Goal: Transaction & Acquisition: Purchase product/service

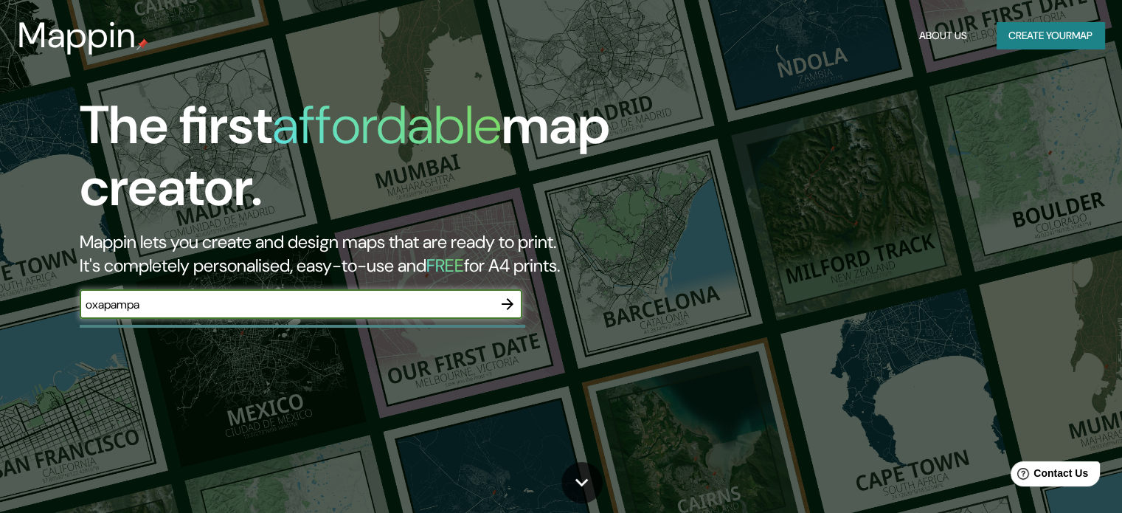
type input "oxapampa"
click at [517, 303] on icon "button" at bounding box center [508, 304] width 18 height 18
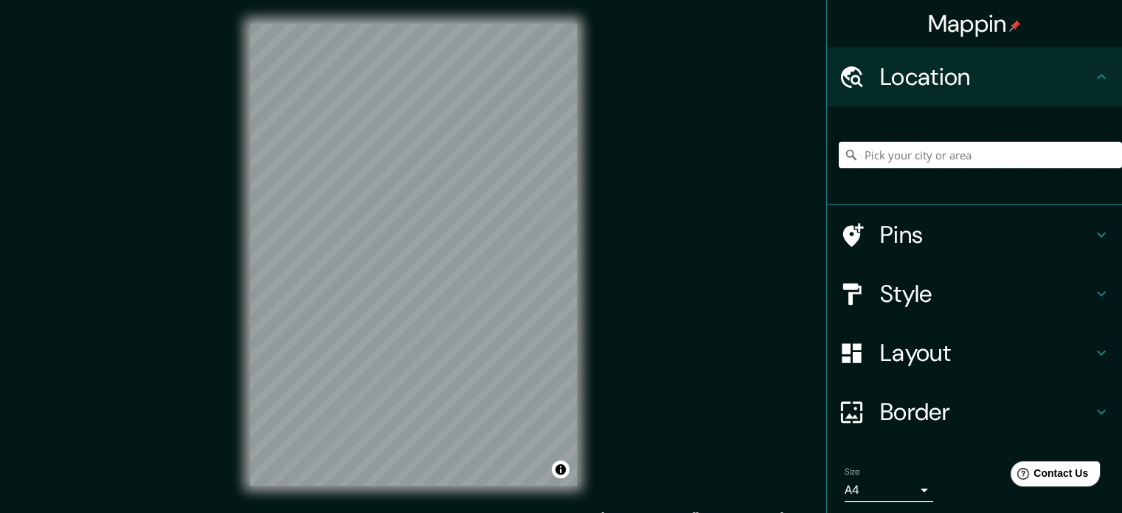
click at [977, 152] on input "Pick your city or area" at bounding box center [980, 155] width 283 height 27
click at [906, 160] on input "Pick your city or area" at bounding box center [980, 155] width 283 height 27
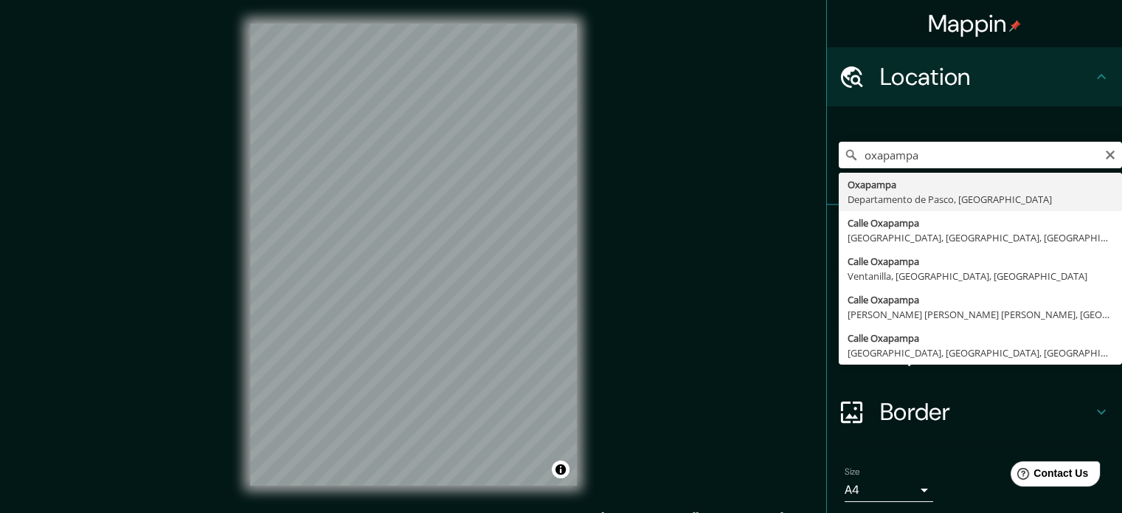
type input "Oxapampa, Departamento de Pasco, [GEOGRAPHIC_DATA]"
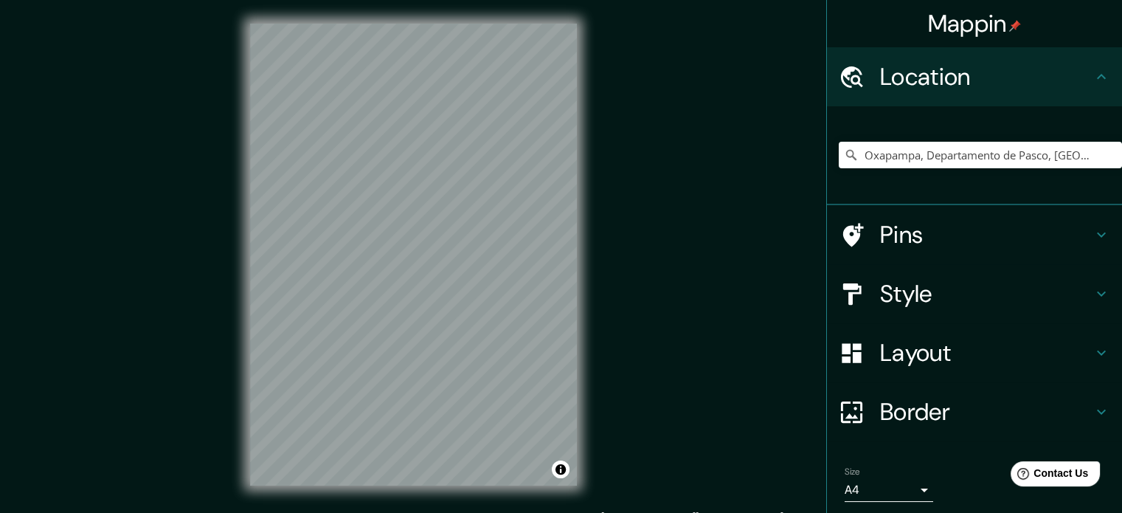
click at [953, 238] on h4 "Pins" at bounding box center [986, 235] width 213 height 30
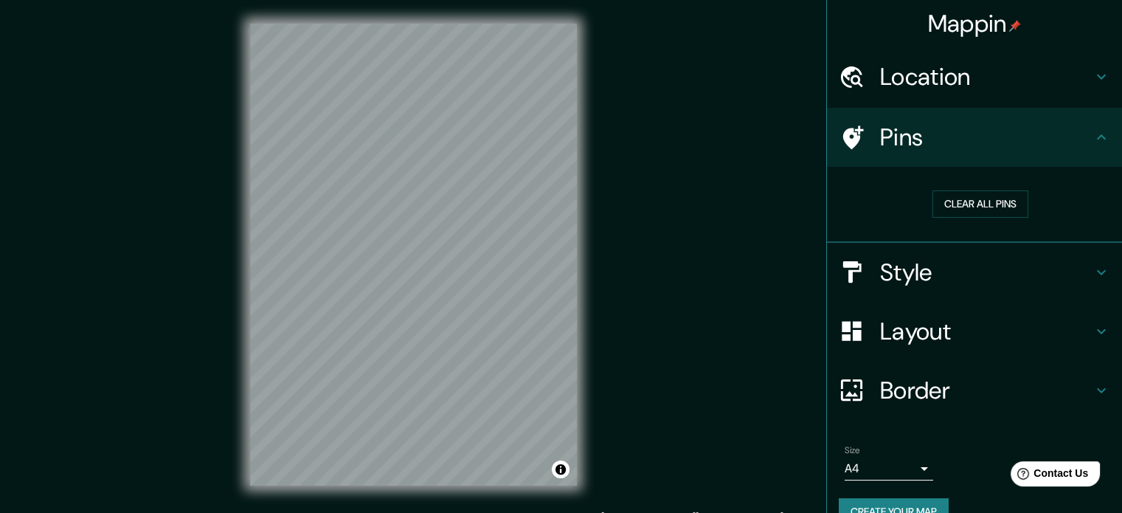
click at [1027, 135] on h4 "Pins" at bounding box center [986, 138] width 213 height 30
click at [1013, 255] on div "Style" at bounding box center [974, 272] width 295 height 59
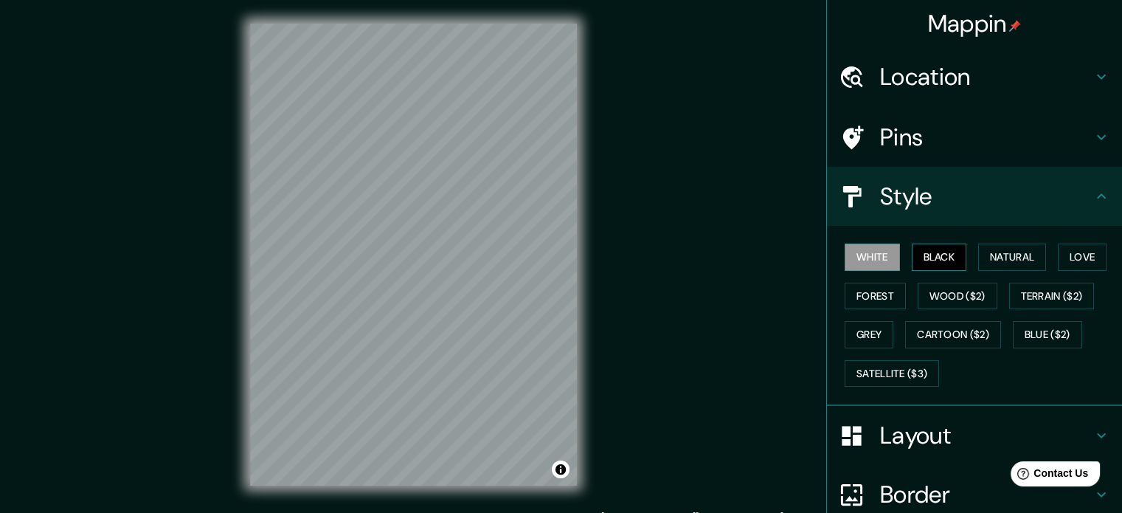
click at [929, 255] on button "Black" at bounding box center [939, 257] width 55 height 27
click at [980, 256] on button "Natural" at bounding box center [1013, 257] width 68 height 27
click at [858, 256] on button "White" at bounding box center [872, 257] width 55 height 27
click at [1024, 265] on button "Natural" at bounding box center [1013, 257] width 68 height 27
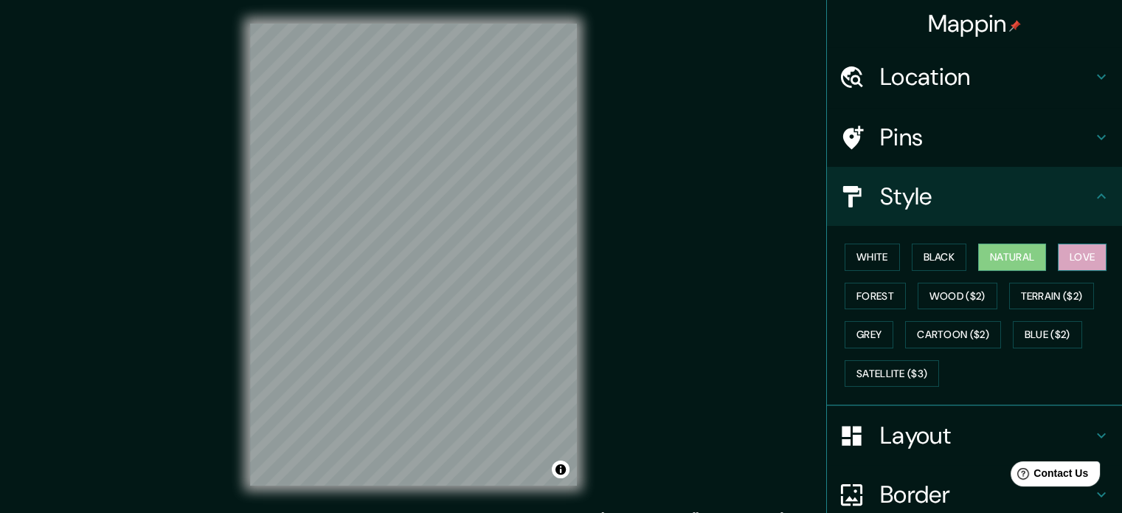
click at [1061, 253] on button "Love" at bounding box center [1082, 257] width 49 height 27
click at [877, 297] on button "Forest" at bounding box center [875, 296] width 61 height 27
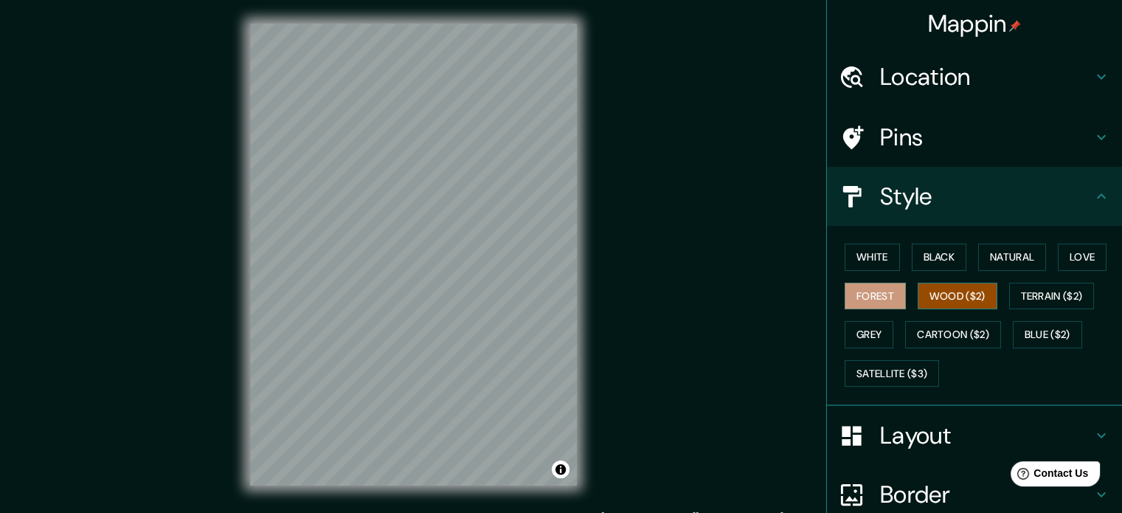
click at [979, 289] on button "Wood ($2)" at bounding box center [958, 296] width 80 height 27
click at [1066, 289] on button "Terrain ($2)" at bounding box center [1053, 296] width 86 height 27
click at [965, 294] on button "Wood ($2)" at bounding box center [958, 296] width 80 height 27
click at [1060, 297] on button "Terrain ($2)" at bounding box center [1053, 296] width 86 height 27
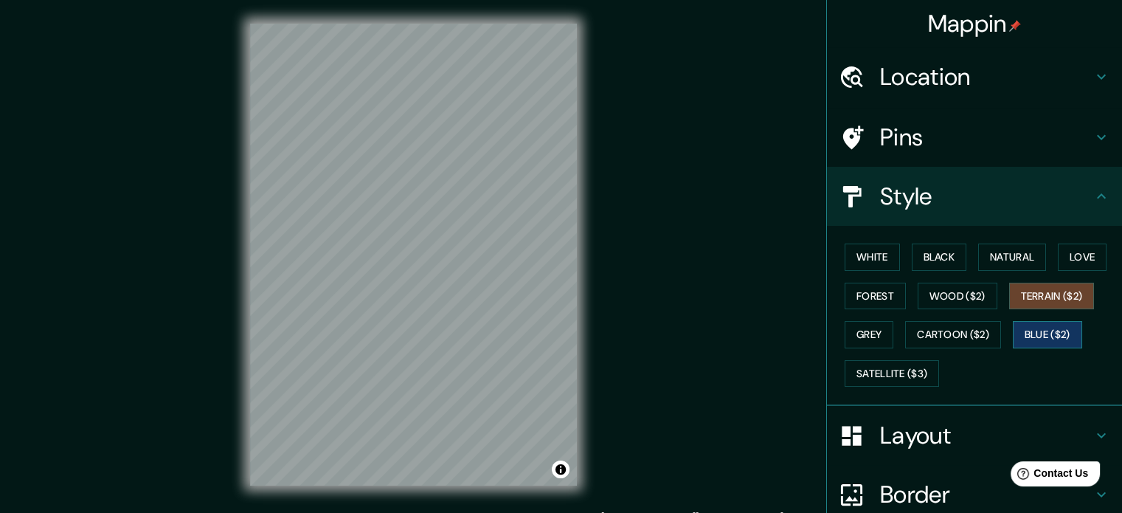
click at [1048, 336] on button "Blue ($2)" at bounding box center [1047, 334] width 69 height 27
click at [959, 339] on button "Cartoon ($2)" at bounding box center [954, 334] width 96 height 27
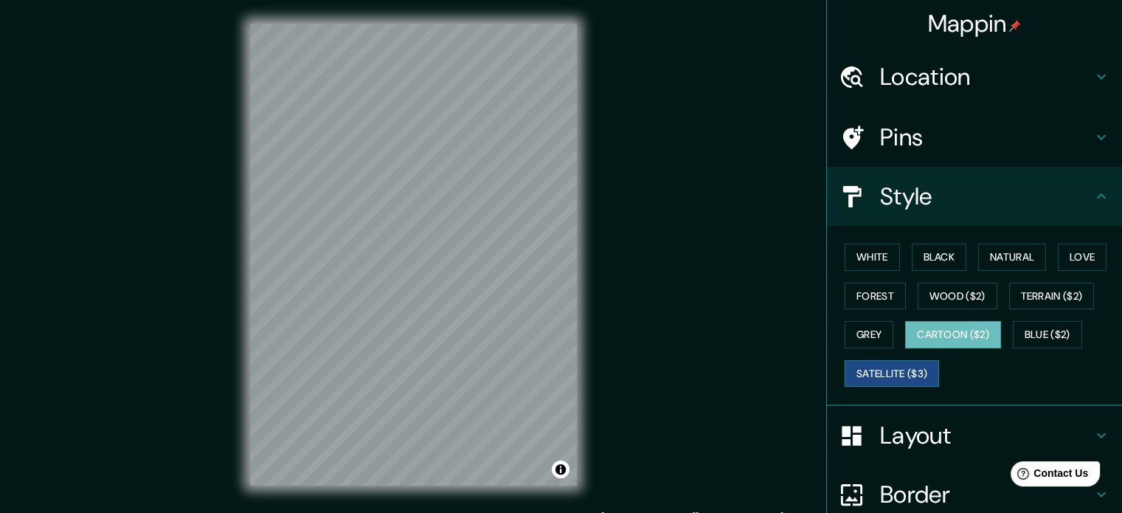
click at [887, 379] on button "Satellite ($3)" at bounding box center [892, 373] width 94 height 27
click at [855, 336] on button "Grey" at bounding box center [869, 334] width 49 height 27
drag, startPoint x: 900, startPoint y: 368, endPoint x: 897, endPoint y: 360, distance: 8.6
click at [901, 369] on button "Satellite ($3)" at bounding box center [892, 373] width 94 height 27
click at [860, 258] on button "White" at bounding box center [872, 257] width 55 height 27
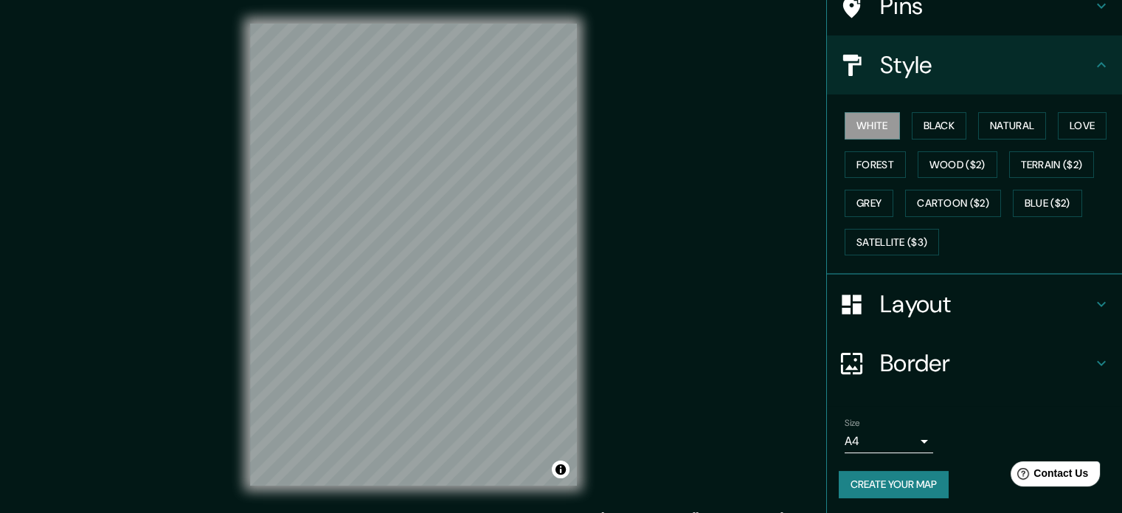
click at [1001, 355] on h4 "Border" at bounding box center [986, 363] width 213 height 30
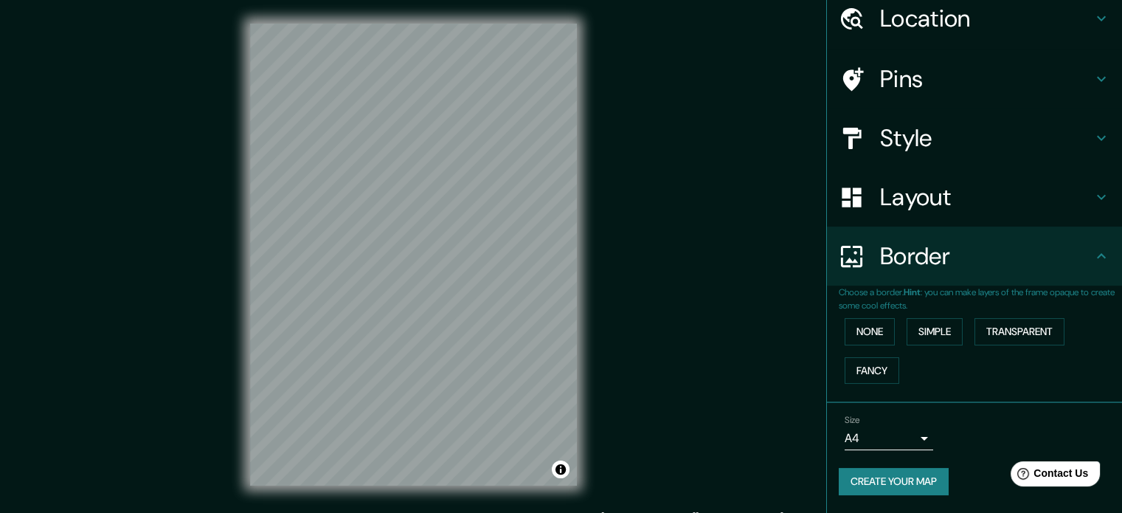
scroll to position [56, 0]
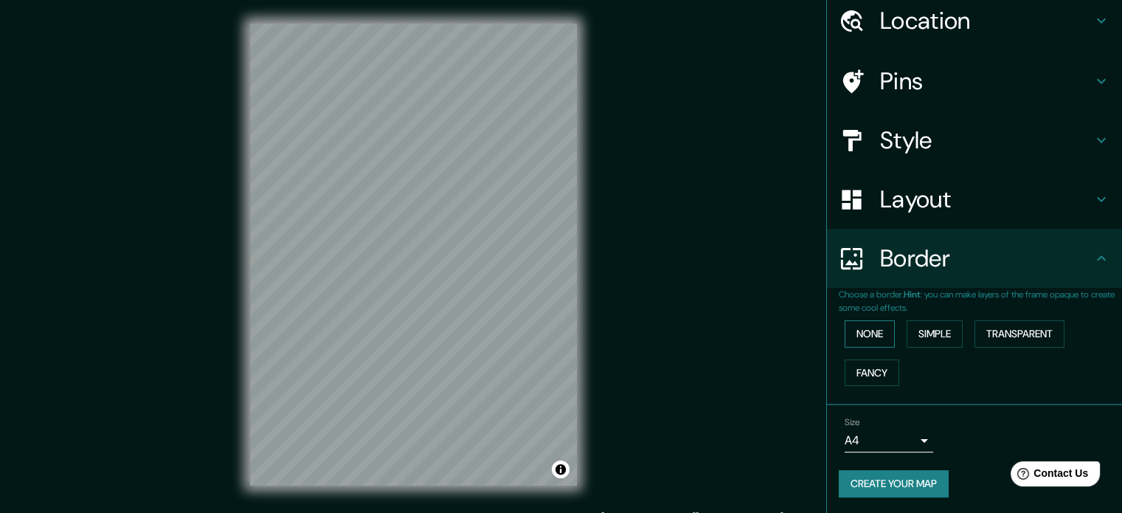
click at [874, 325] on button "None" at bounding box center [870, 333] width 50 height 27
click at [932, 333] on button "Simple" at bounding box center [935, 333] width 56 height 27
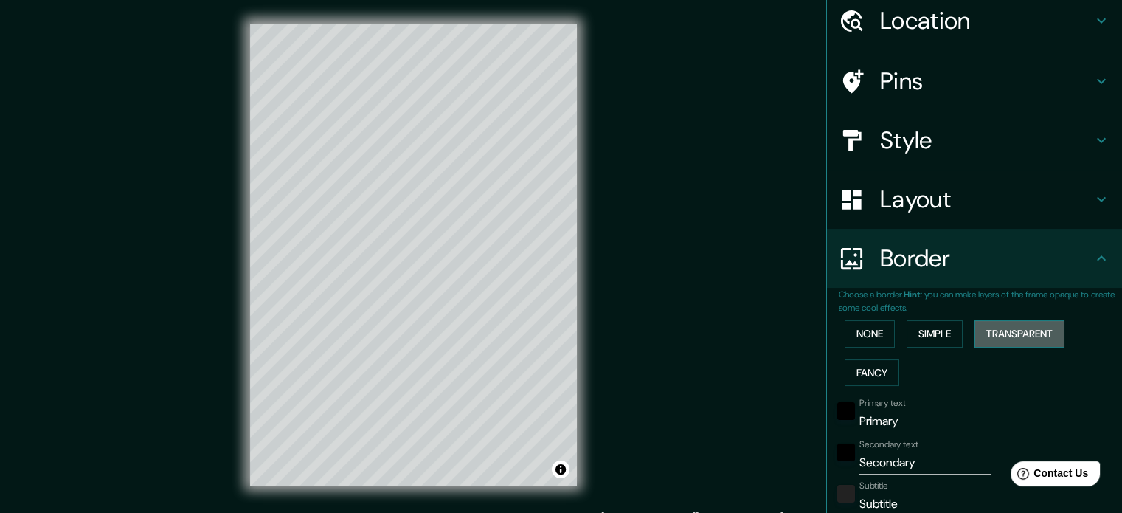
click at [1007, 329] on button "Transparent" at bounding box center [1020, 333] width 90 height 27
click at [887, 342] on div "None Simple Transparent Fancy" at bounding box center [980, 352] width 283 height 77
click at [869, 328] on button "None" at bounding box center [870, 333] width 50 height 27
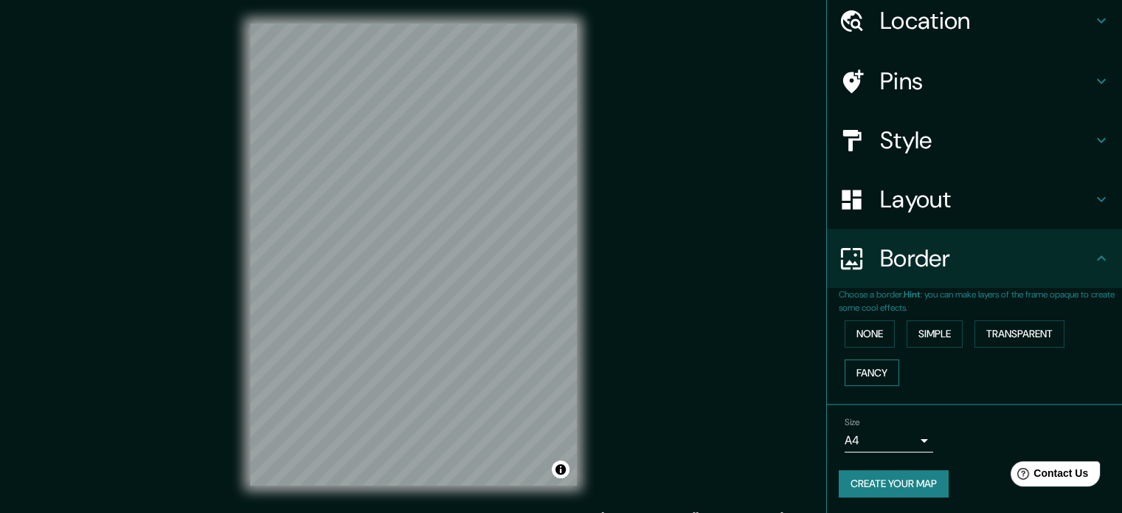
click at [880, 368] on button "Fancy" at bounding box center [872, 372] width 55 height 27
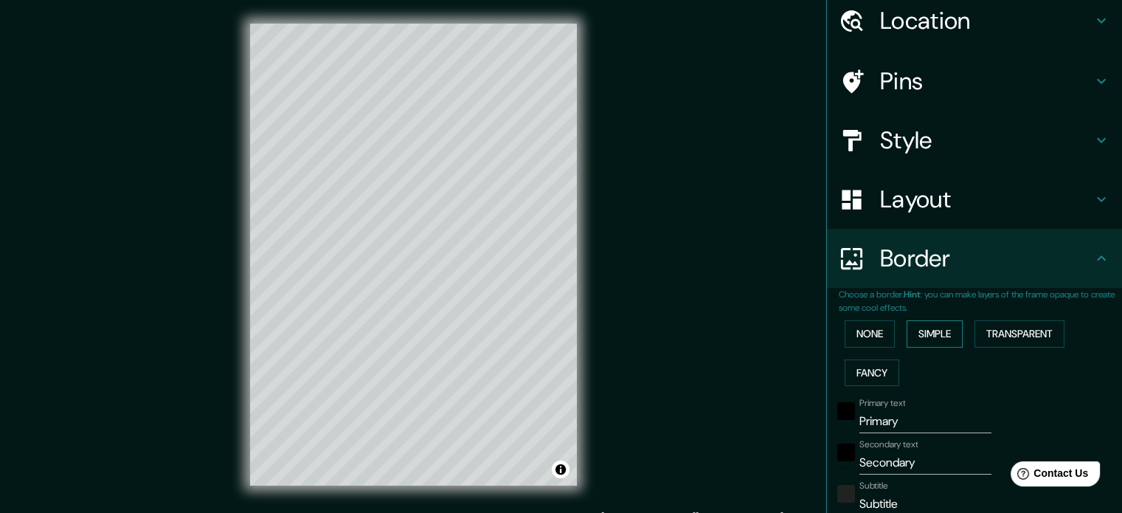
click at [950, 335] on button "Simple" at bounding box center [935, 333] width 56 height 27
click at [1010, 338] on button "Transparent" at bounding box center [1020, 333] width 90 height 27
click at [856, 339] on button "None" at bounding box center [870, 333] width 50 height 27
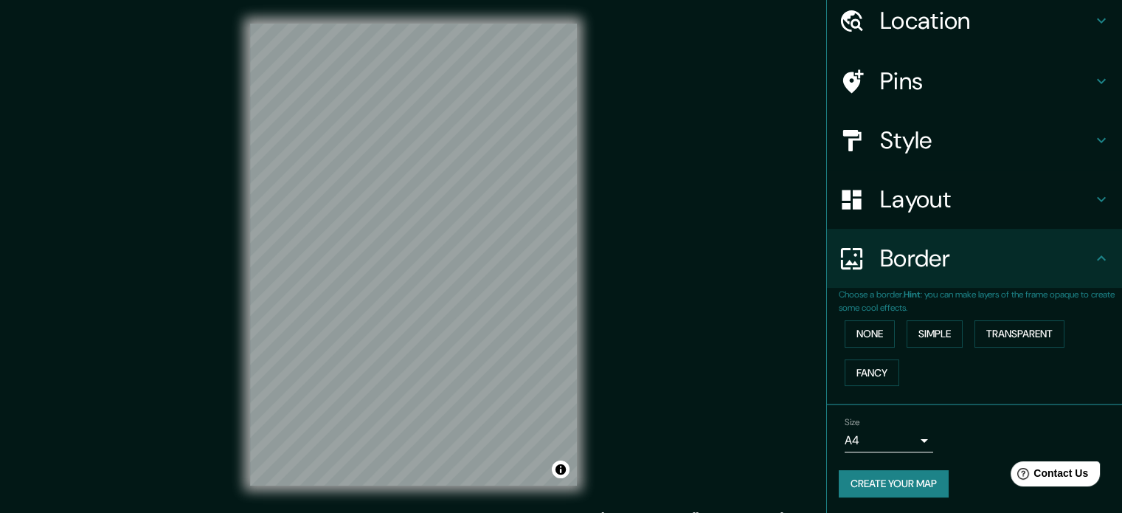
click at [897, 438] on body "Mappin Location [GEOGRAPHIC_DATA], [GEOGRAPHIC_DATA], [GEOGRAPHIC_DATA] Pins St…" at bounding box center [561, 256] width 1122 height 513
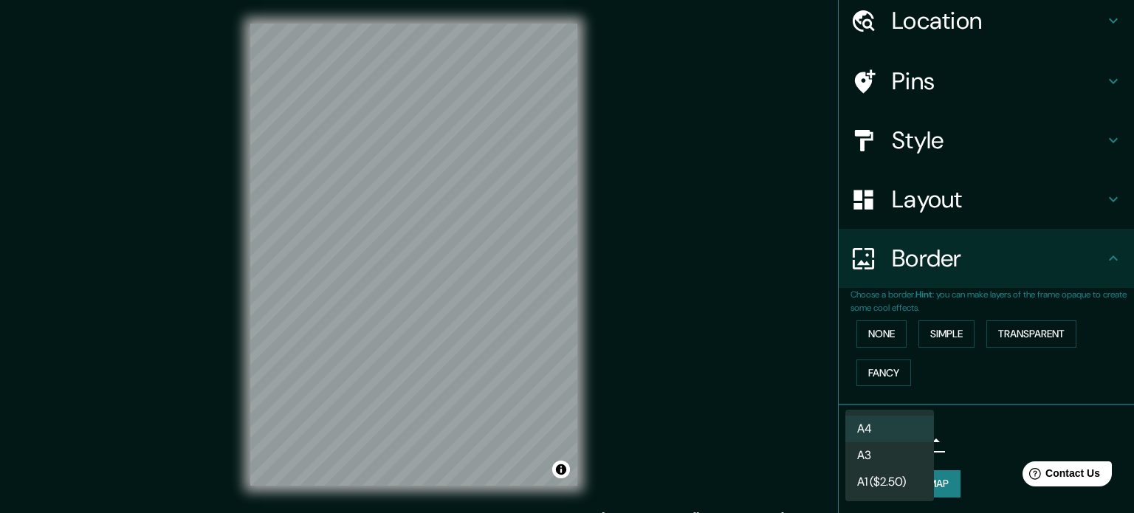
click at [911, 458] on li "A3" at bounding box center [889, 455] width 89 height 27
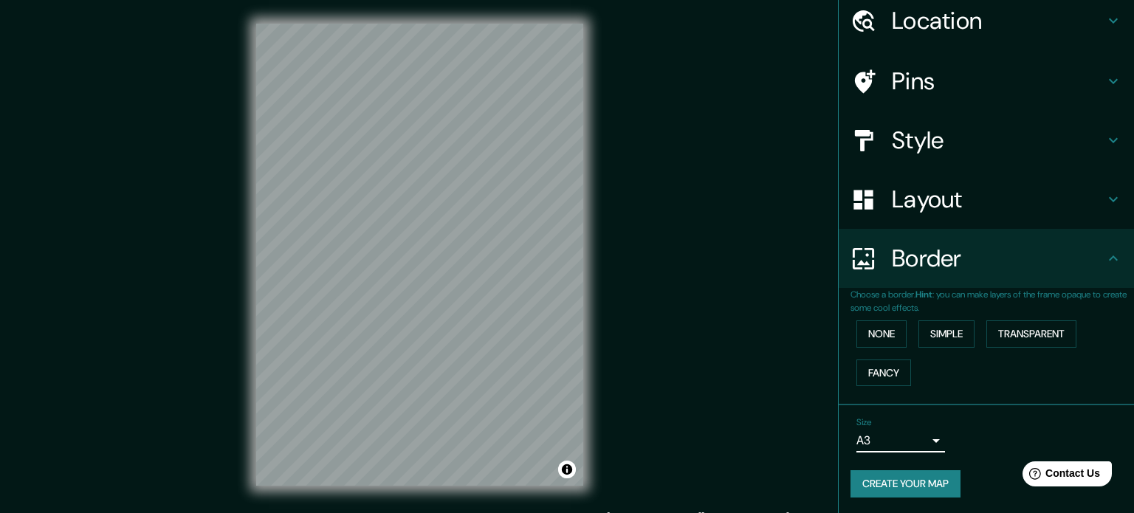
click at [911, 439] on body "Mappin Location [GEOGRAPHIC_DATA], [GEOGRAPHIC_DATA], [GEOGRAPHIC_DATA] Pins St…" at bounding box center [567, 256] width 1134 height 513
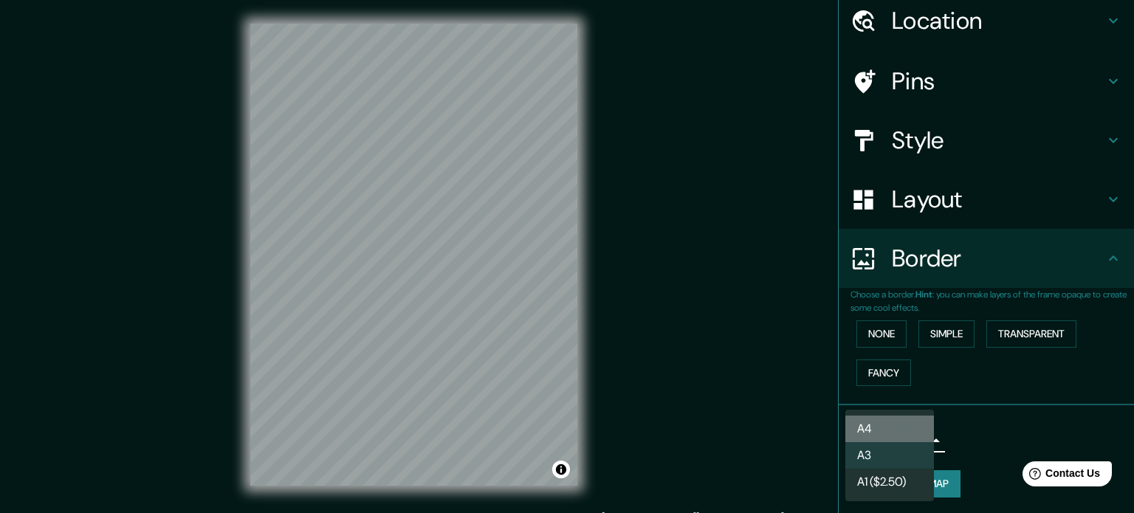
click at [919, 428] on li "A4" at bounding box center [889, 428] width 89 height 27
type input "single"
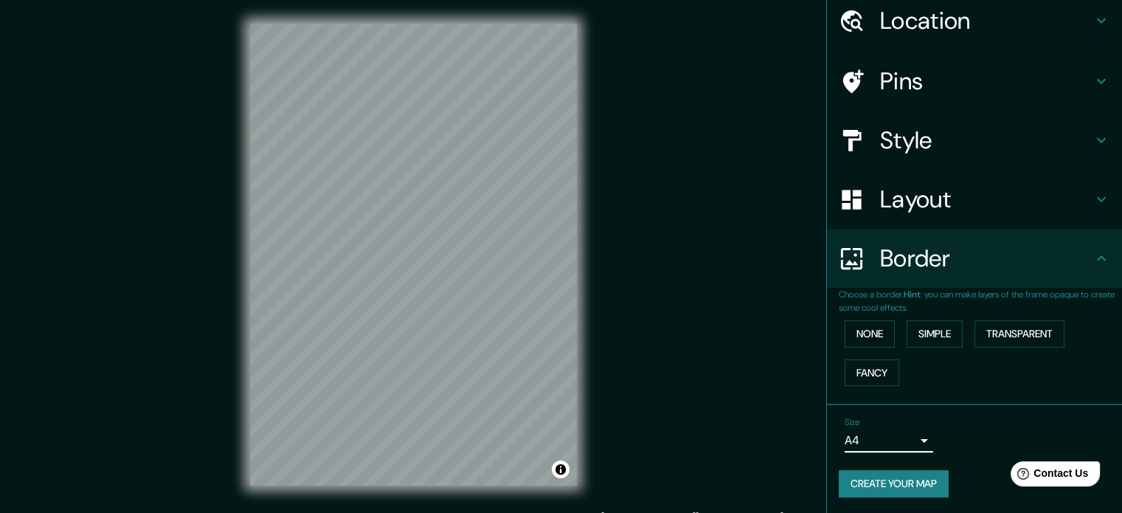
click at [977, 218] on div "Layout" at bounding box center [974, 199] width 295 height 59
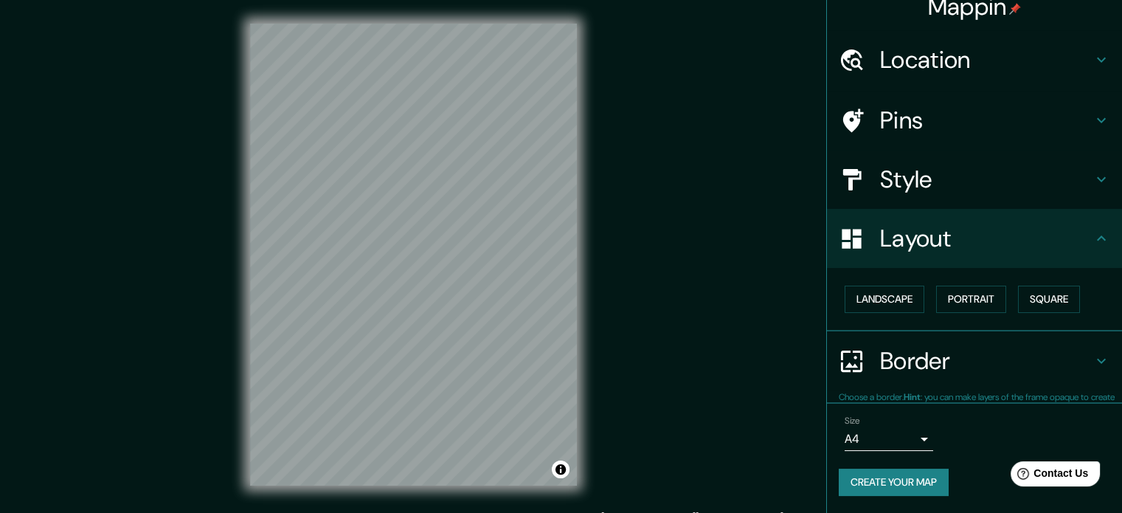
scroll to position [16, 0]
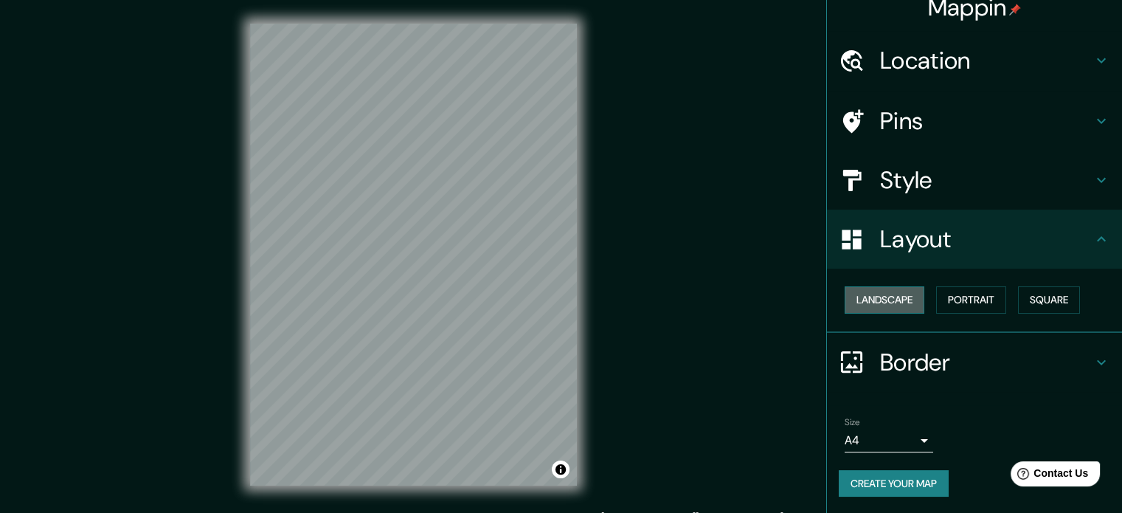
click at [886, 297] on button "Landscape" at bounding box center [885, 299] width 80 height 27
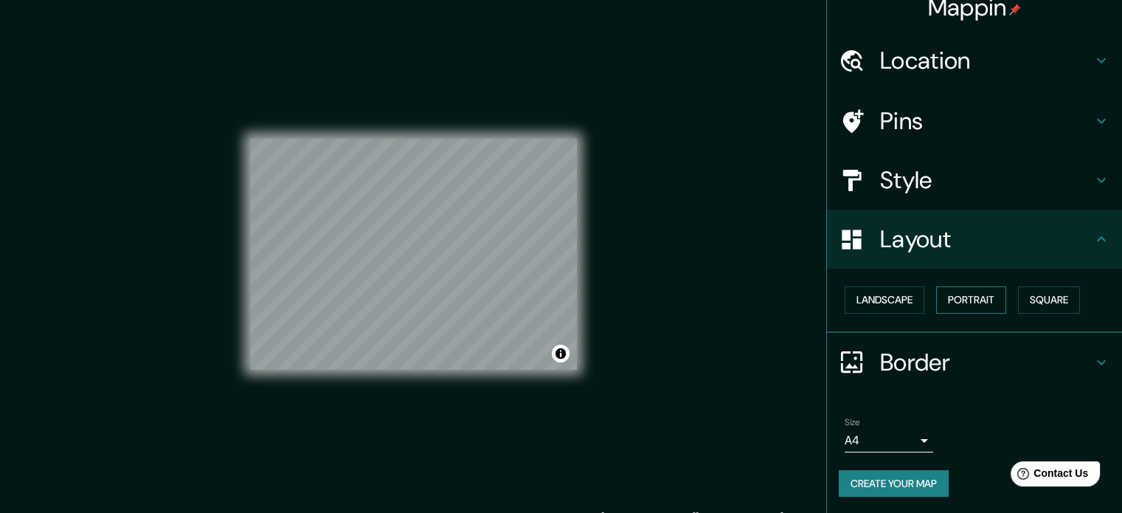
click at [968, 303] on button "Portrait" at bounding box center [972, 299] width 70 height 27
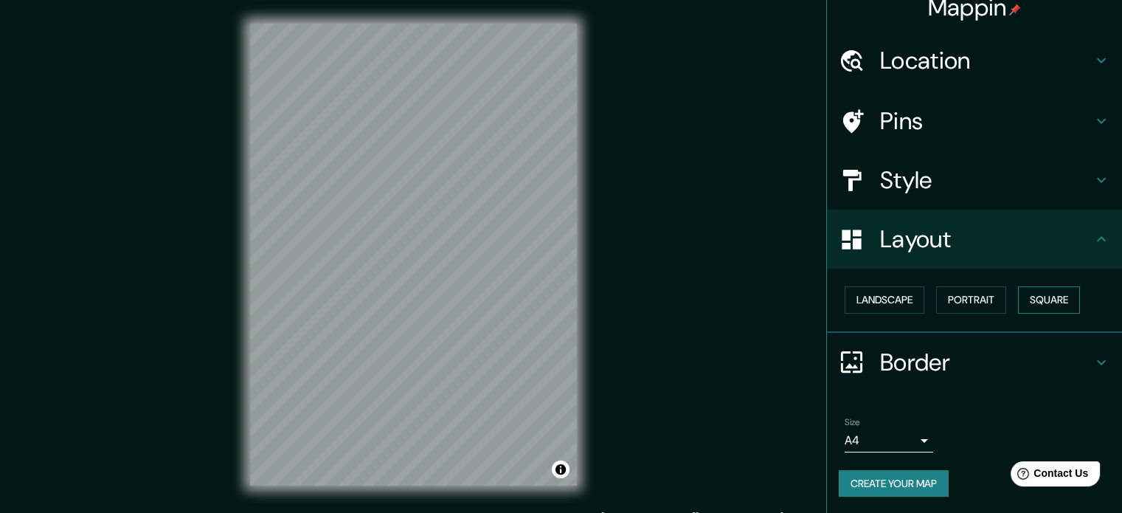
click at [1018, 301] on button "Square" at bounding box center [1049, 299] width 62 height 27
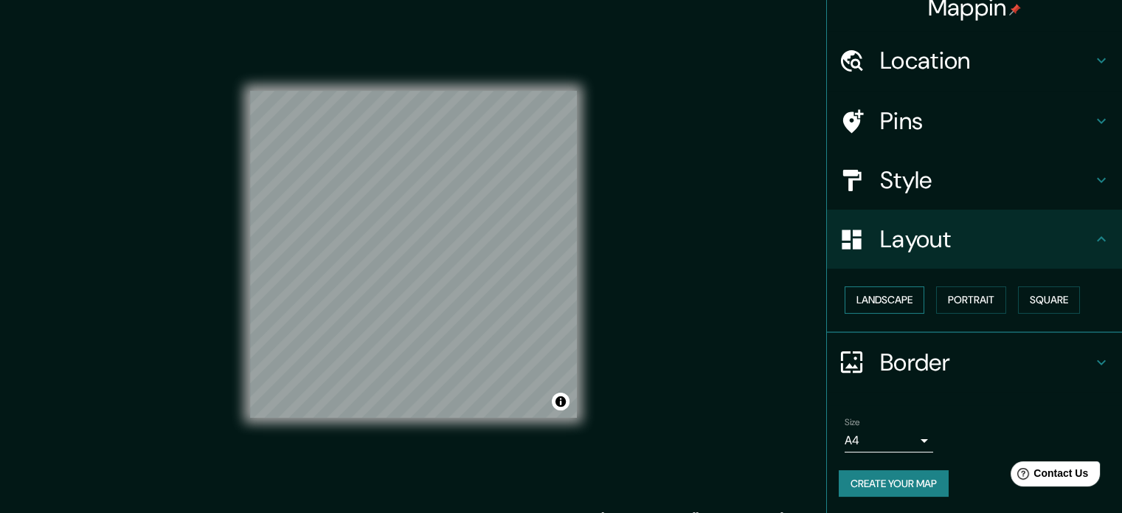
click at [894, 303] on button "Landscape" at bounding box center [885, 299] width 80 height 27
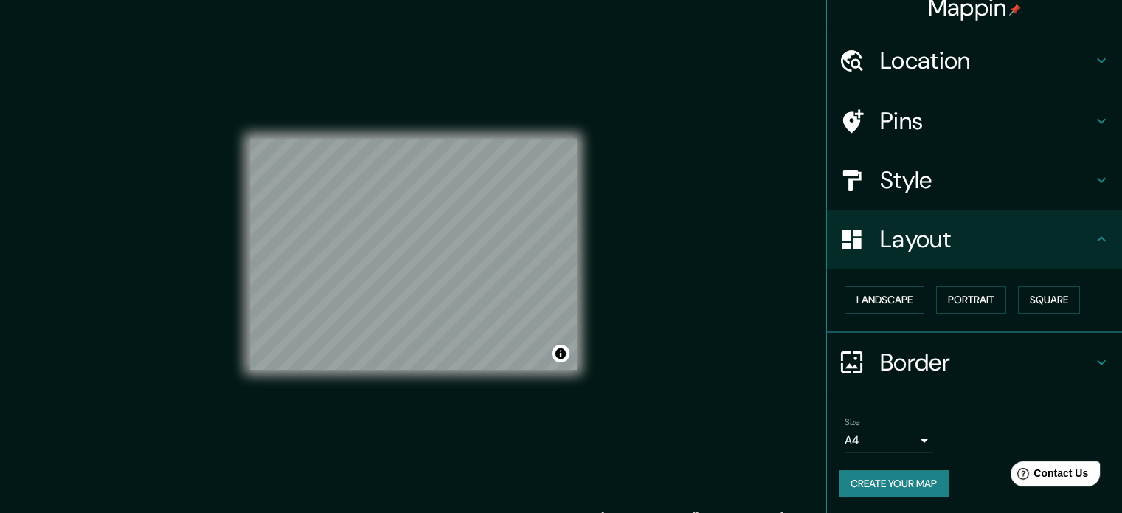
click at [951, 185] on h4 "Style" at bounding box center [986, 180] width 213 height 30
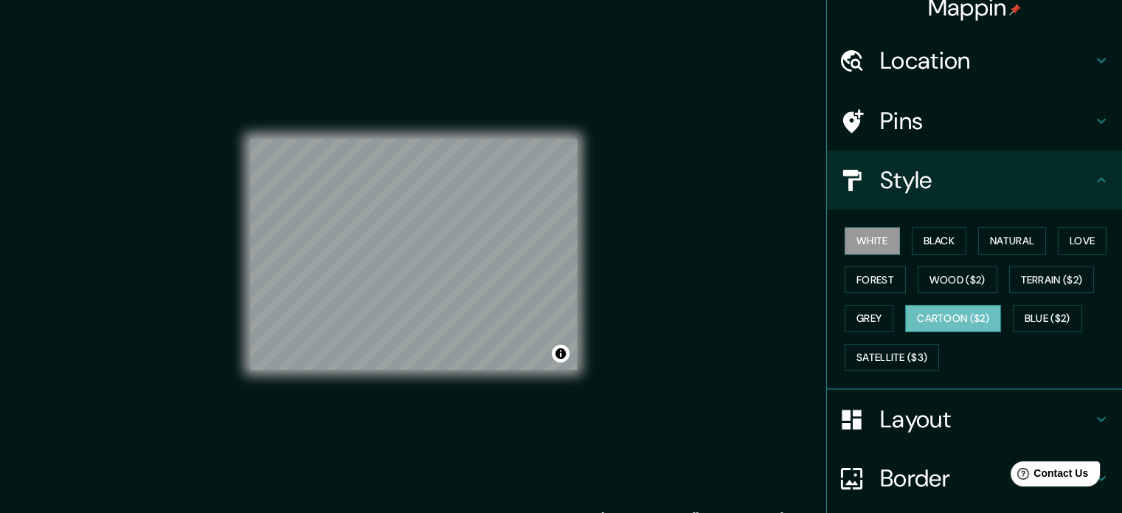
click at [934, 316] on button "Cartoon ($2)" at bounding box center [954, 318] width 96 height 27
click at [944, 268] on button "Wood ($2)" at bounding box center [958, 279] width 80 height 27
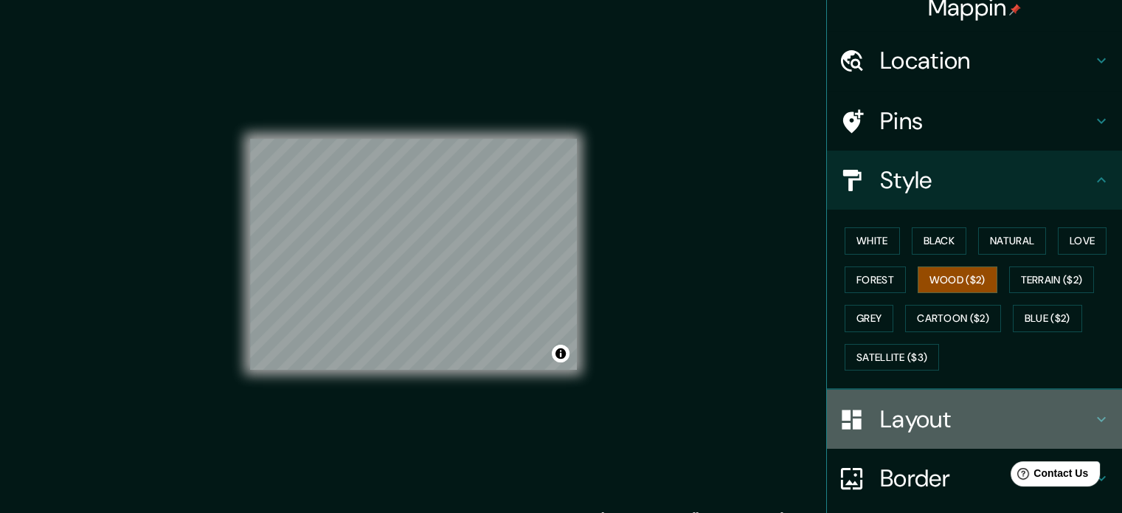
click at [925, 421] on h4 "Layout" at bounding box center [986, 419] width 213 height 30
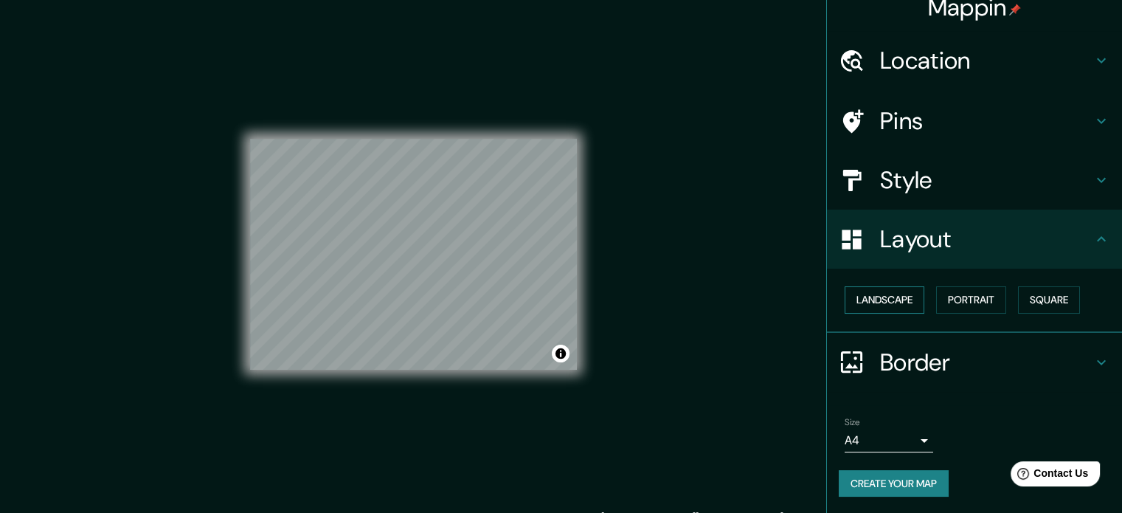
click at [882, 305] on button "Landscape" at bounding box center [885, 299] width 80 height 27
click at [997, 309] on button "Portrait" at bounding box center [972, 299] width 70 height 27
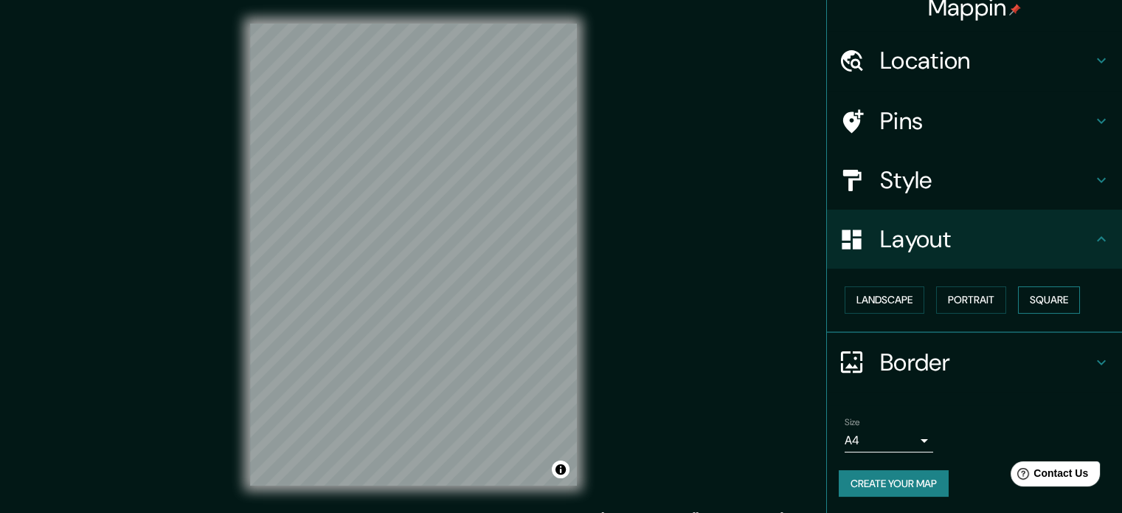
click at [1046, 300] on button "Square" at bounding box center [1049, 299] width 62 height 27
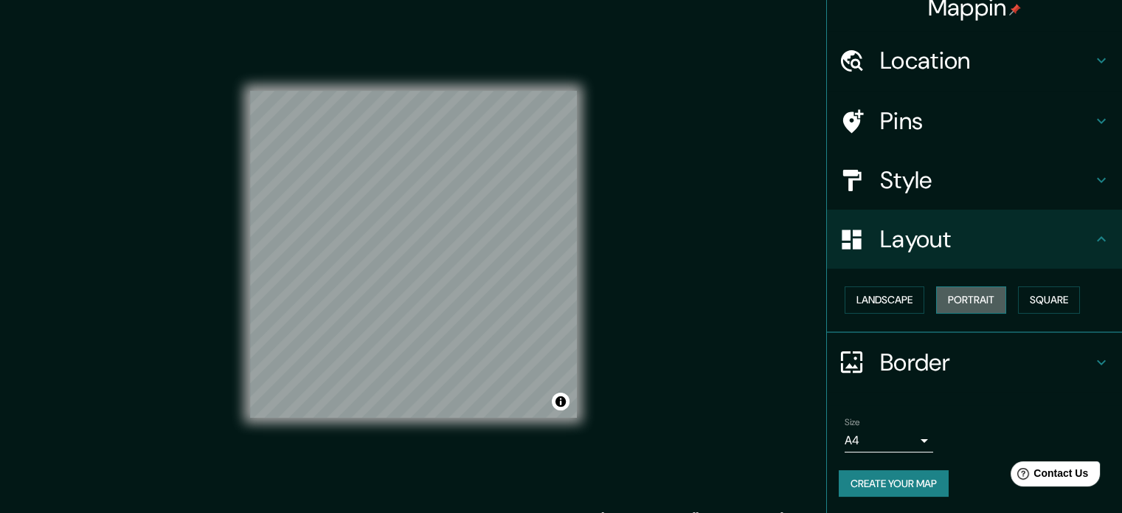
click at [998, 298] on button "Portrait" at bounding box center [972, 299] width 70 height 27
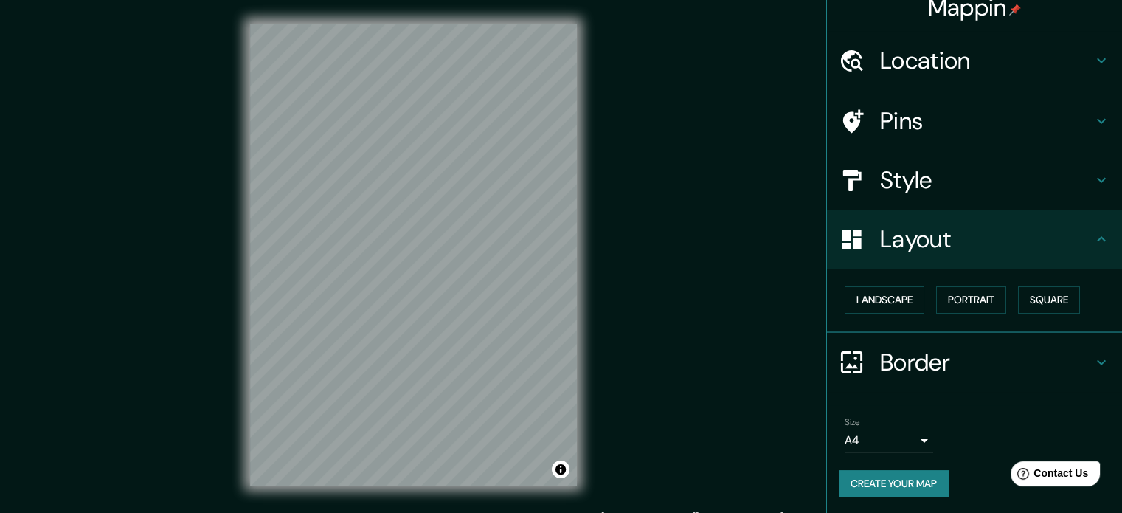
click at [914, 194] on h4 "Style" at bounding box center [986, 180] width 213 height 30
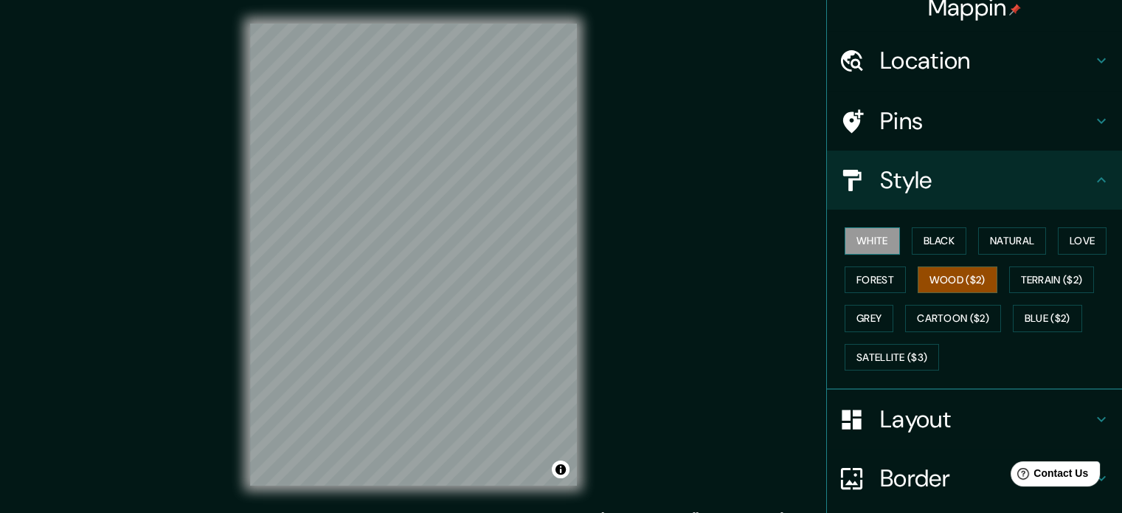
click at [885, 243] on button "White" at bounding box center [872, 240] width 55 height 27
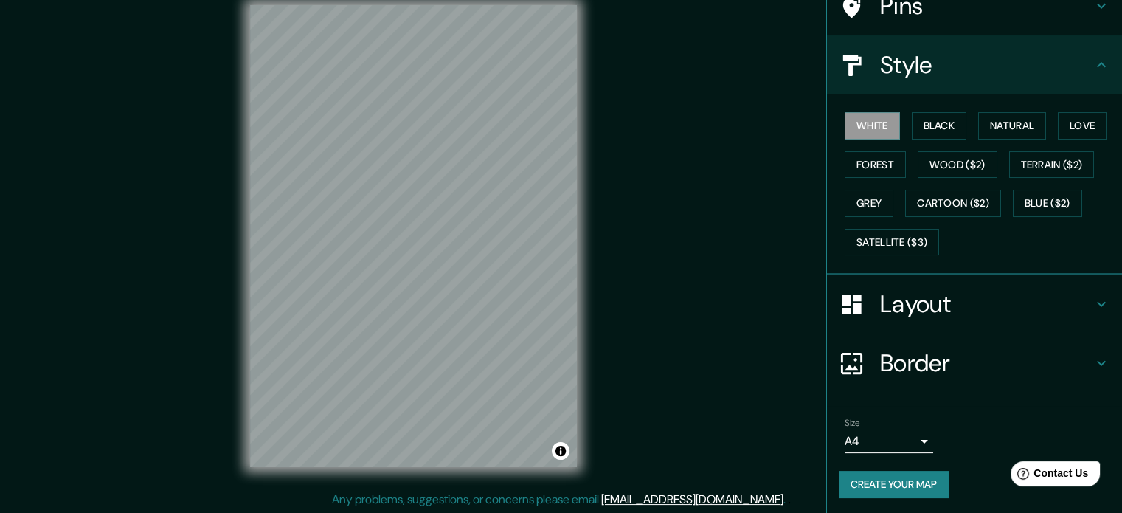
scroll to position [19, 0]
click at [928, 489] on button "Create your map" at bounding box center [894, 484] width 110 height 27
click at [903, 486] on button "Create your map" at bounding box center [894, 484] width 110 height 27
click at [900, 121] on div "White Black Natural Love Forest Wood ($2) Terrain ($2) Grey Cartoon ($2) Blue (…" at bounding box center [980, 183] width 283 height 155
click at [912, 123] on button "Black" at bounding box center [939, 125] width 55 height 27
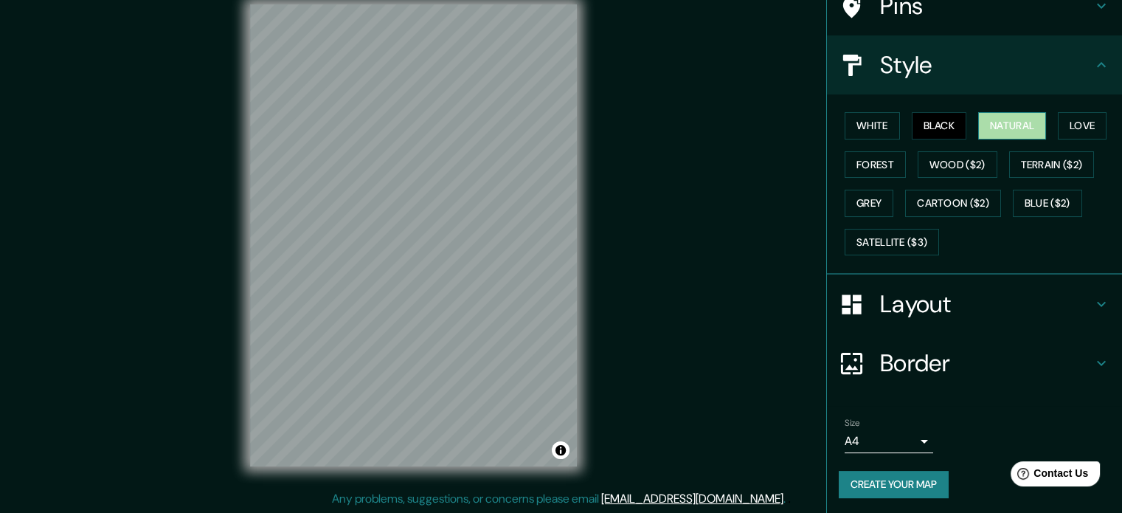
click at [1001, 120] on button "Natural" at bounding box center [1013, 125] width 68 height 27
click at [1044, 114] on div "White Black Natural Love Forest Wood ($2) Terrain ($2) Grey Cartoon ($2) Blue (…" at bounding box center [980, 183] width 283 height 155
click at [1066, 123] on button "Love" at bounding box center [1082, 125] width 49 height 27
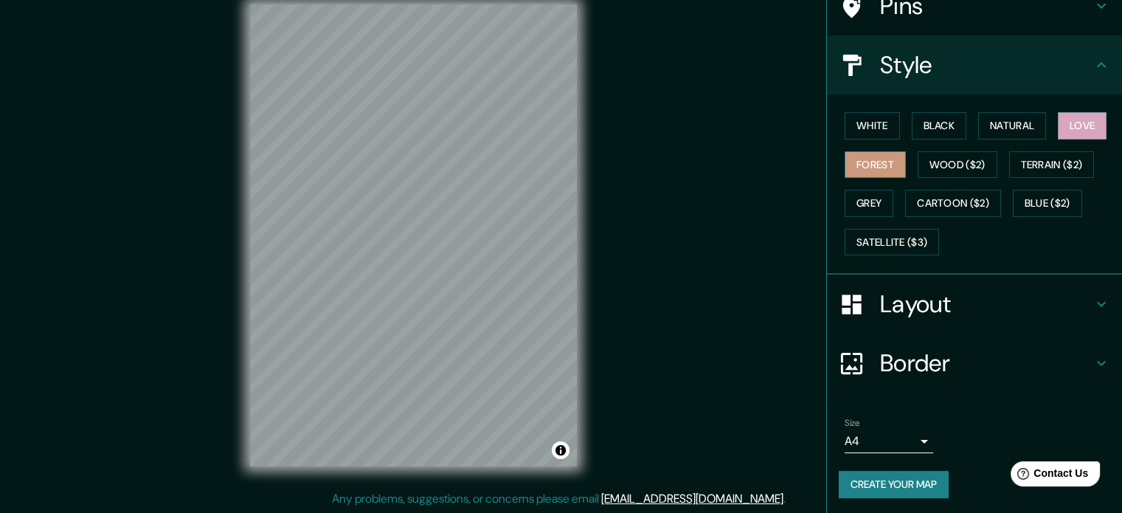
click at [873, 162] on button "Forest" at bounding box center [875, 164] width 61 height 27
click at [951, 163] on button "Wood ($2)" at bounding box center [958, 164] width 80 height 27
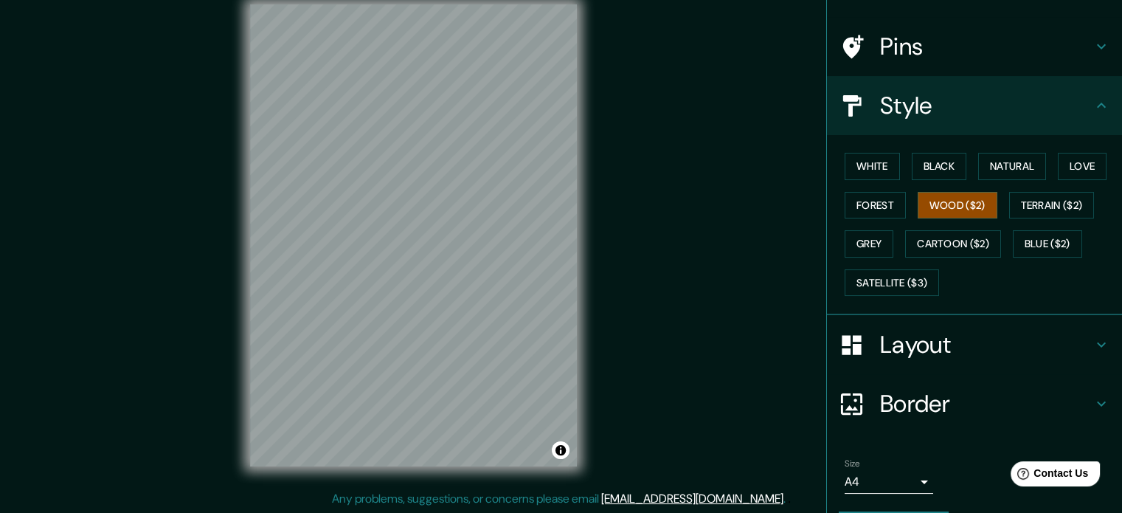
scroll to position [0, 0]
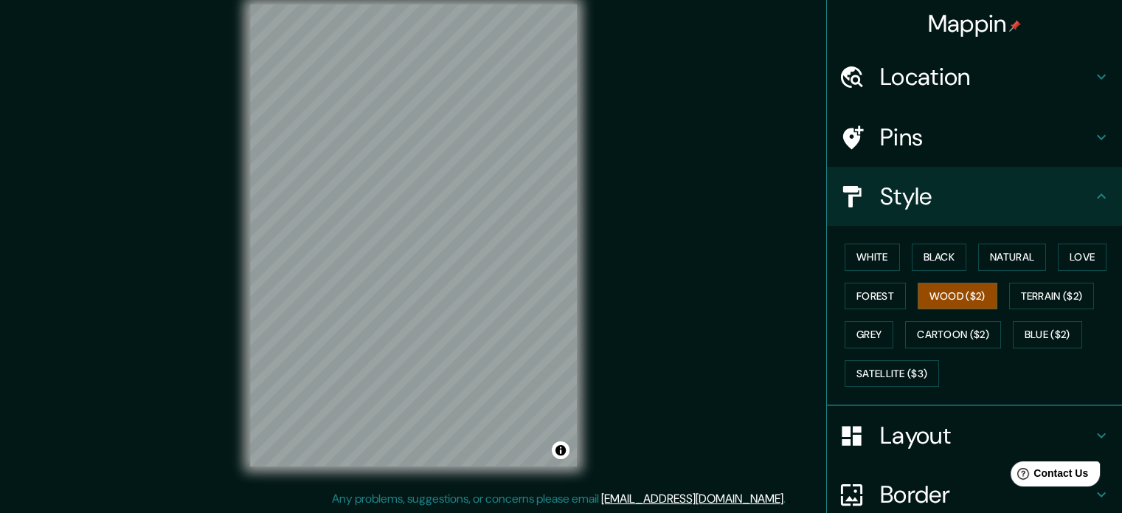
click at [942, 135] on h4 "Pins" at bounding box center [986, 138] width 213 height 30
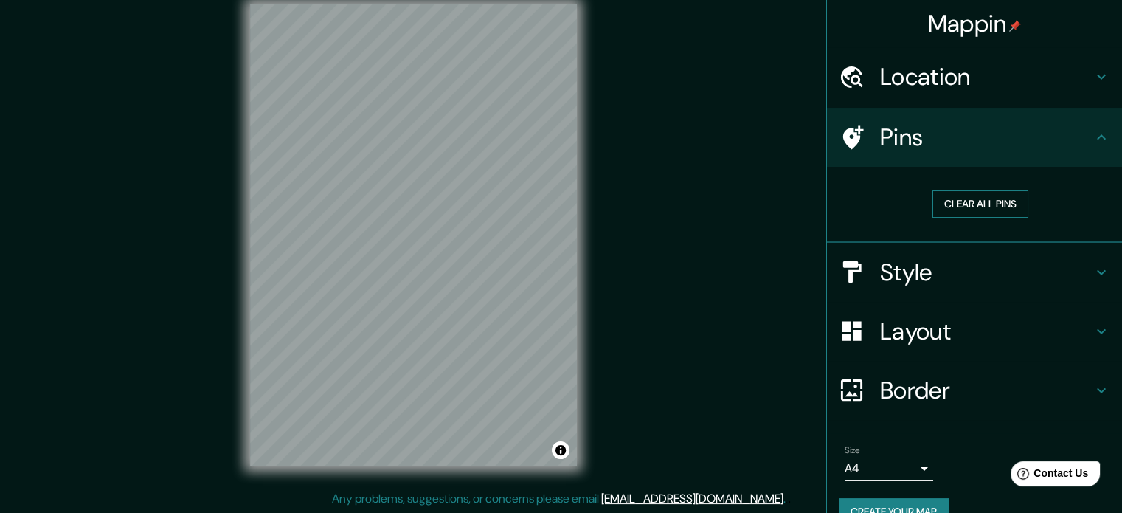
click at [979, 206] on button "Clear all pins" at bounding box center [981, 203] width 96 height 27
click at [452, 221] on div at bounding box center [454, 218] width 12 height 12
click at [924, 73] on h4 "Location" at bounding box center [986, 77] width 213 height 30
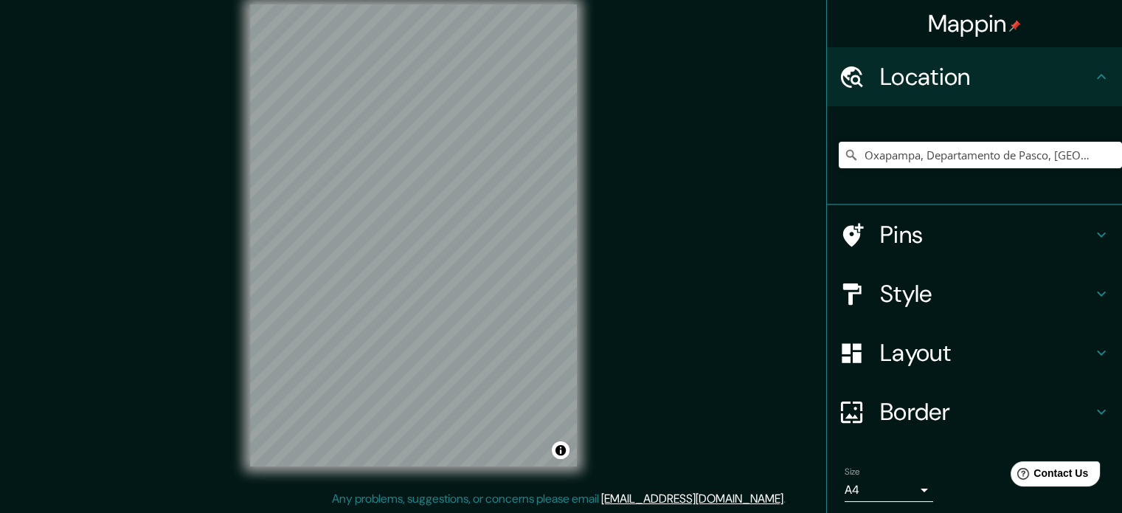
click at [973, 91] on h4 "Location" at bounding box center [986, 77] width 213 height 30
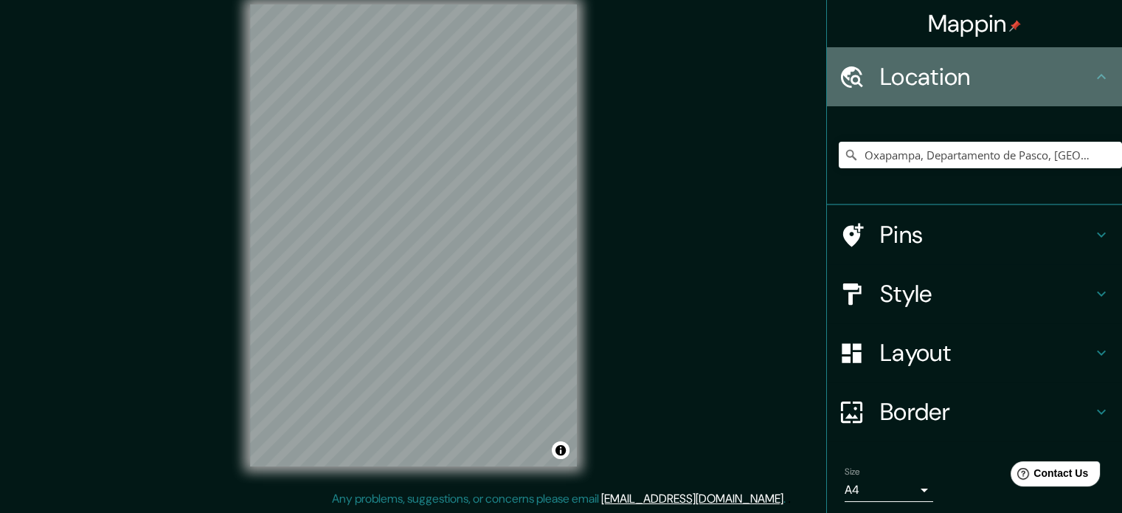
click at [934, 68] on h4 "Location" at bounding box center [986, 77] width 213 height 30
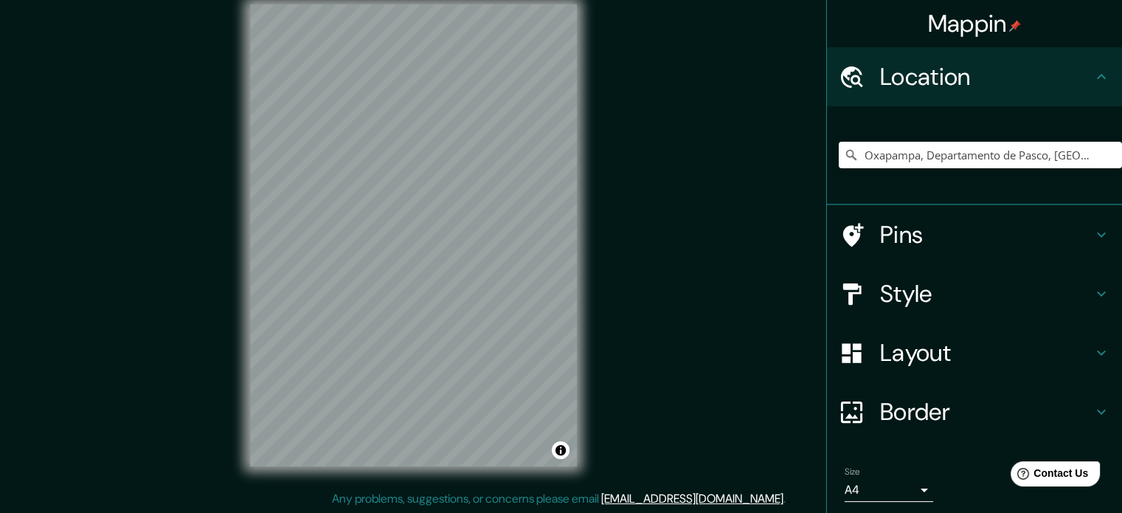
click at [1072, 74] on h4 "Location" at bounding box center [986, 77] width 213 height 30
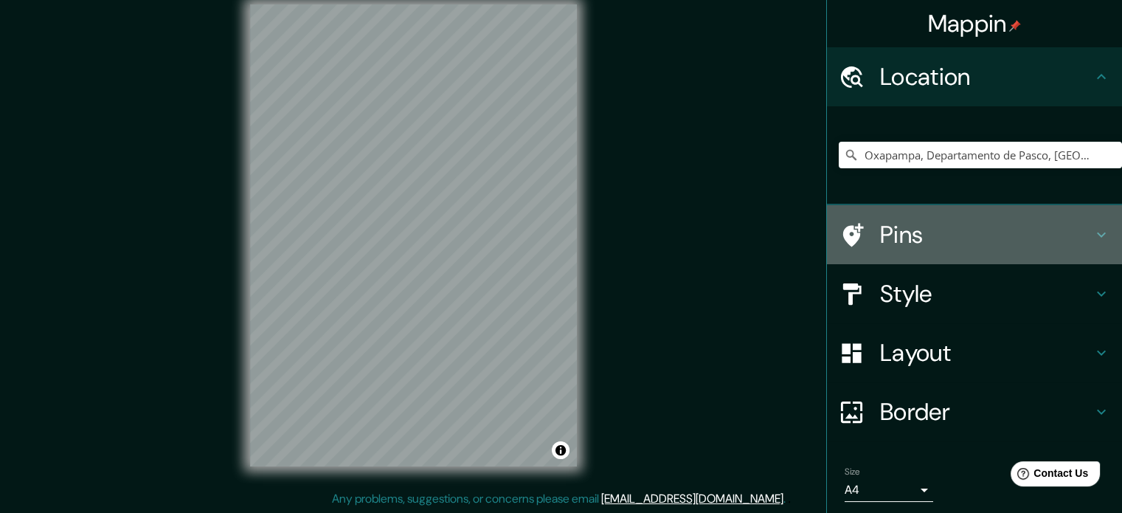
click at [1077, 216] on div "Pins" at bounding box center [974, 234] width 295 height 59
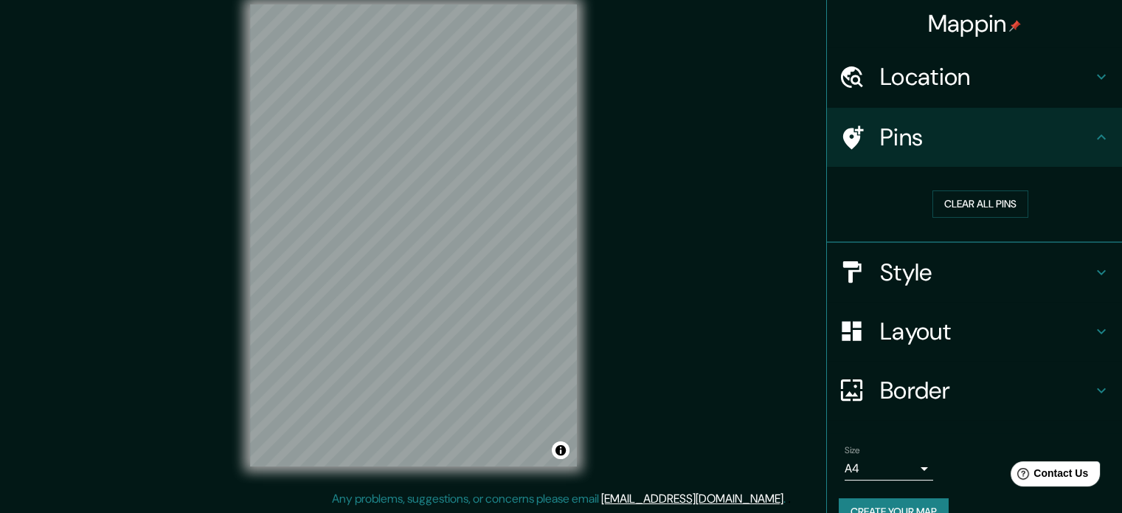
click at [1080, 153] on div "Pins" at bounding box center [974, 137] width 295 height 59
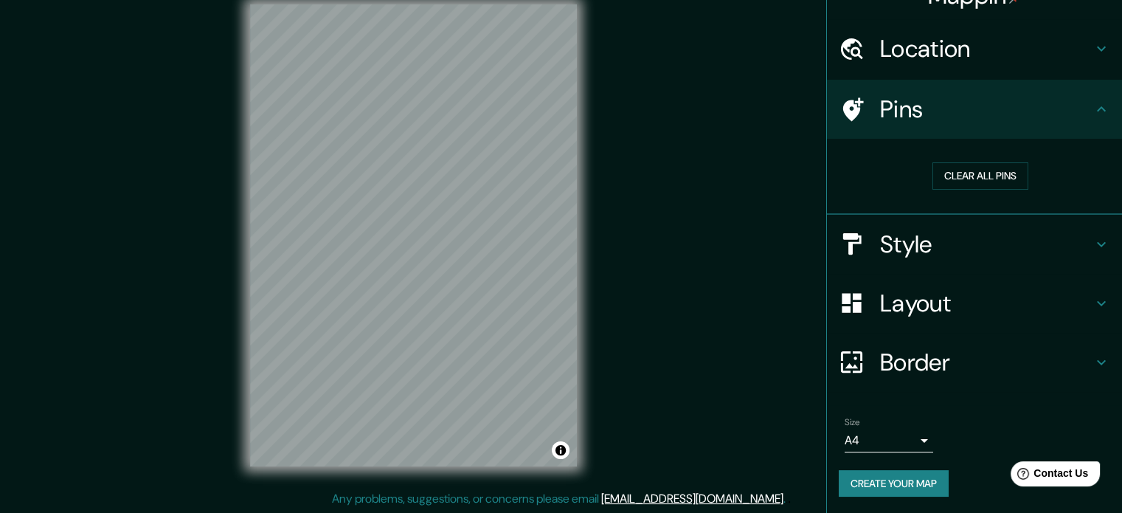
click at [1080, 253] on h4 "Style" at bounding box center [986, 245] width 213 height 30
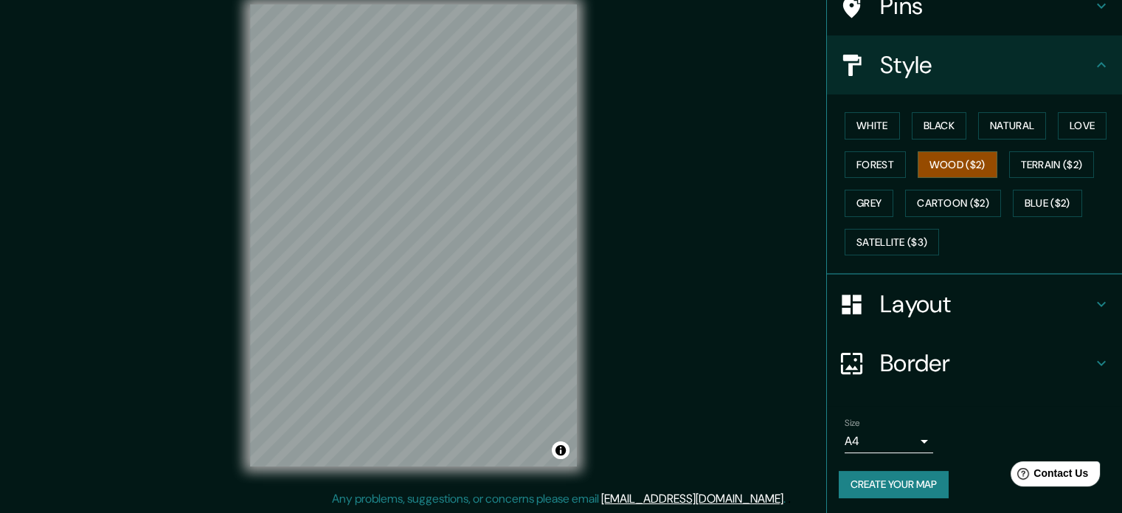
click at [1055, 305] on h4 "Layout" at bounding box center [986, 304] width 213 height 30
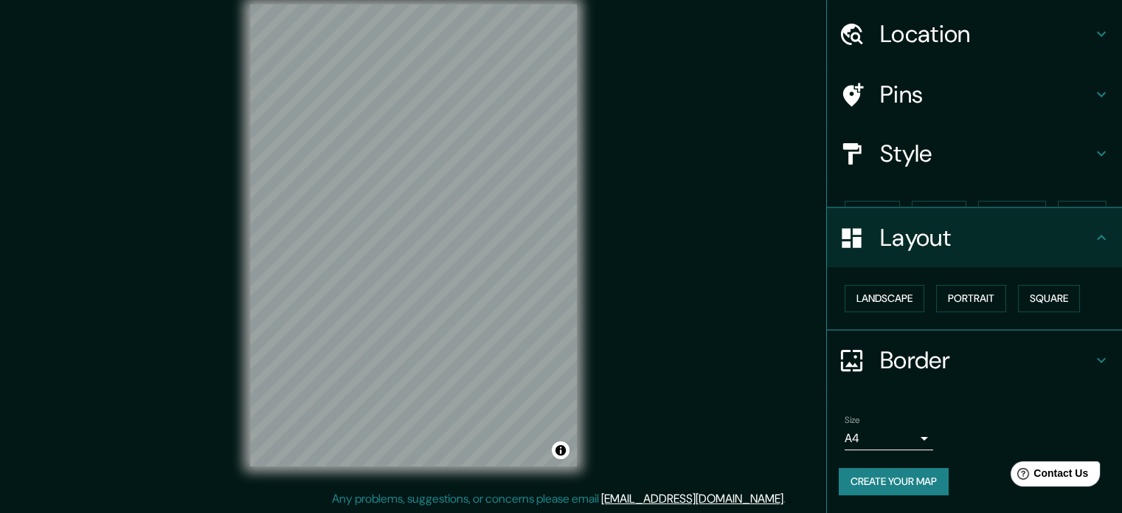
scroll to position [16, 0]
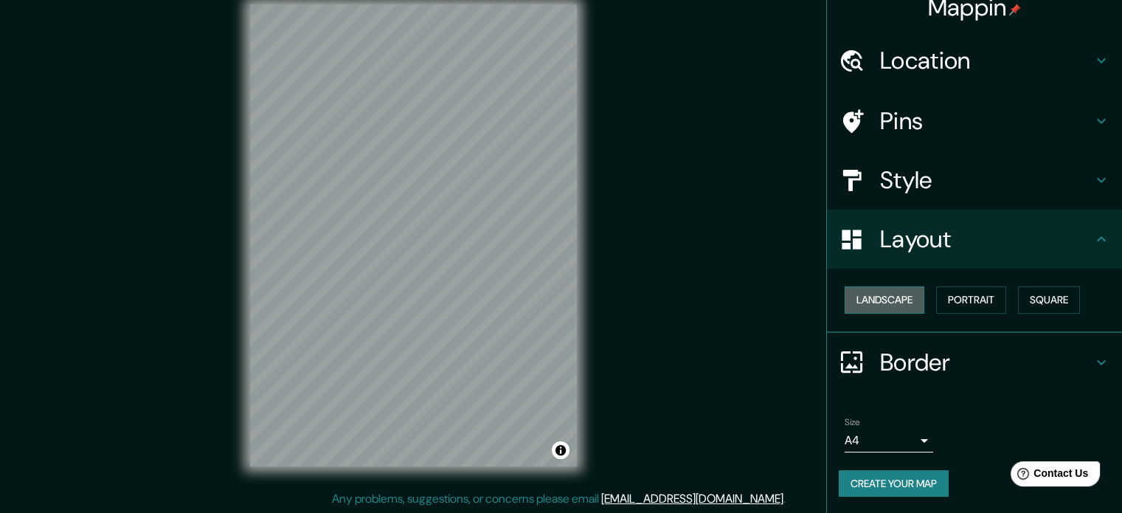
click at [863, 310] on button "Landscape" at bounding box center [885, 299] width 80 height 27
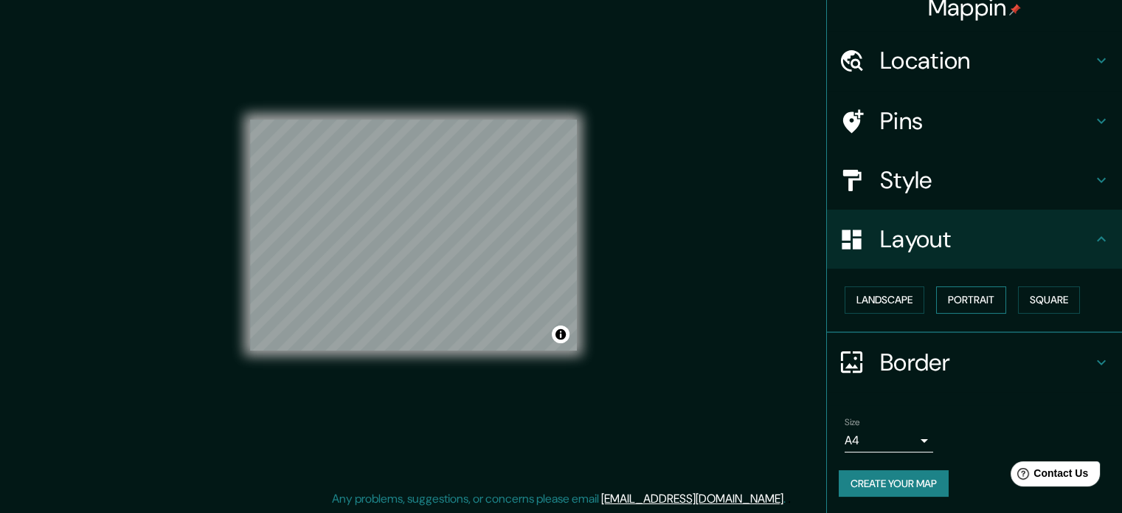
click at [954, 303] on button "Portrait" at bounding box center [972, 299] width 70 height 27
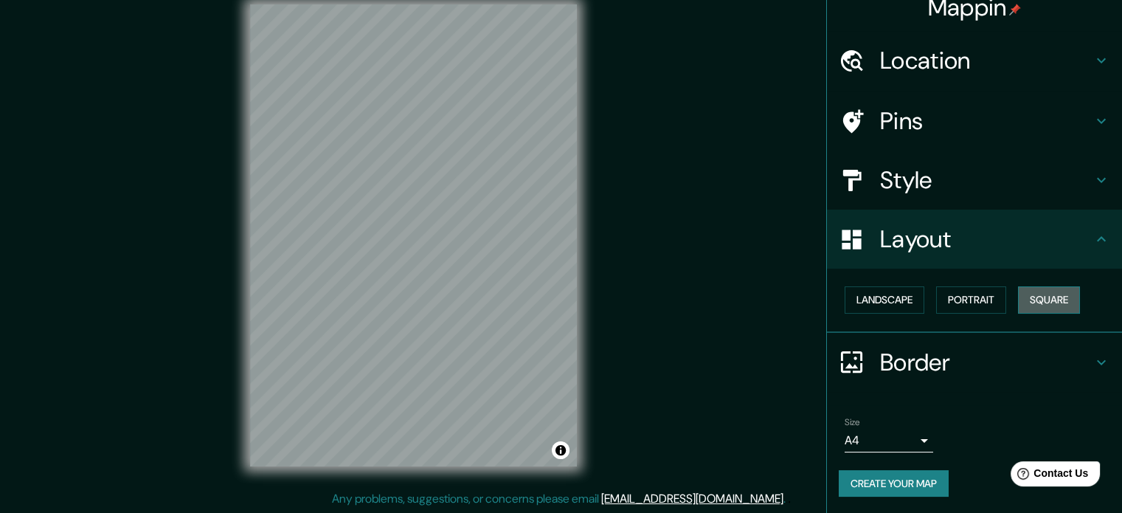
click at [1063, 299] on button "Square" at bounding box center [1049, 299] width 62 height 27
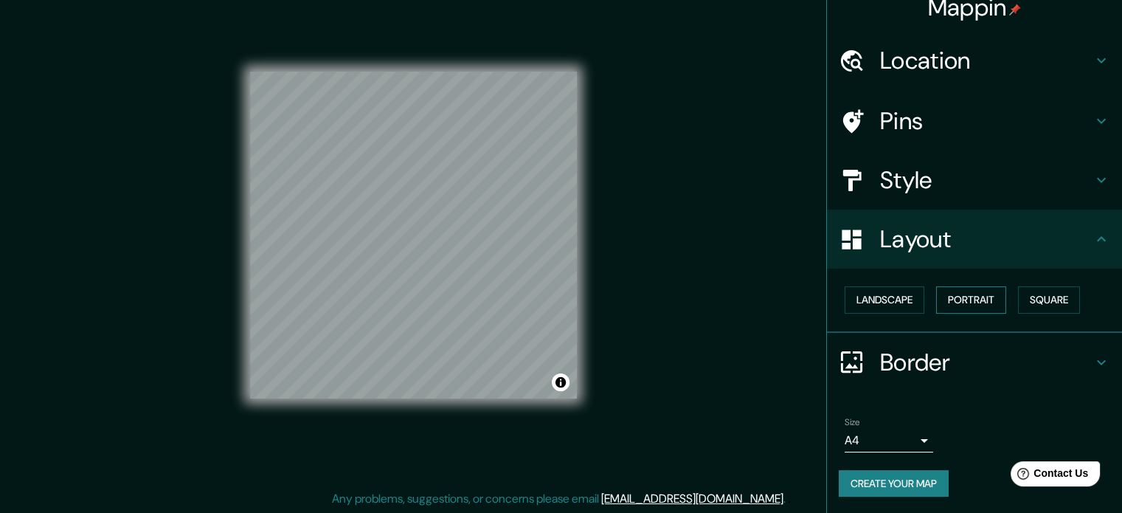
click at [985, 306] on button "Portrait" at bounding box center [972, 299] width 70 height 27
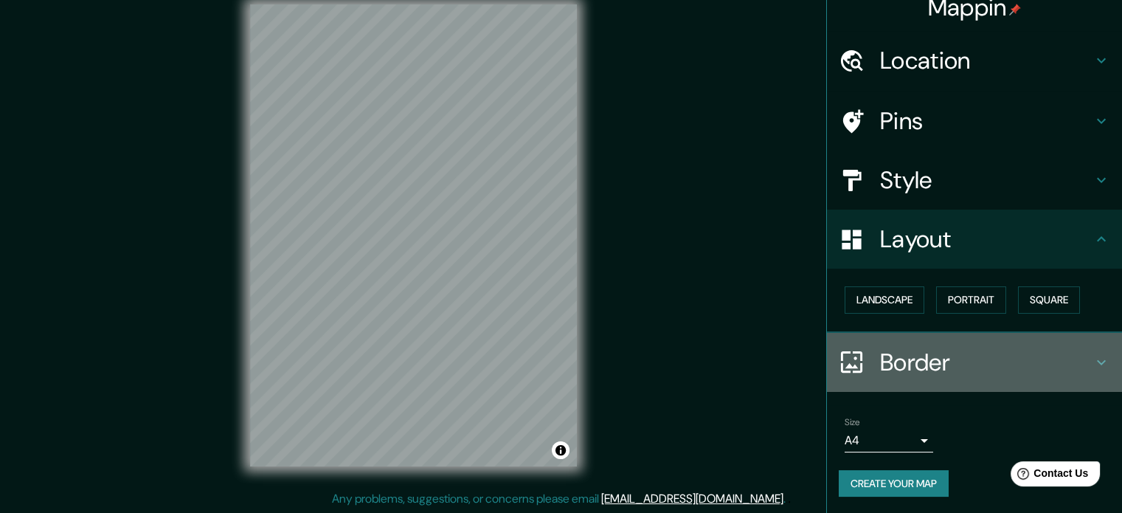
click at [1018, 360] on h4 "Border" at bounding box center [986, 363] width 213 height 30
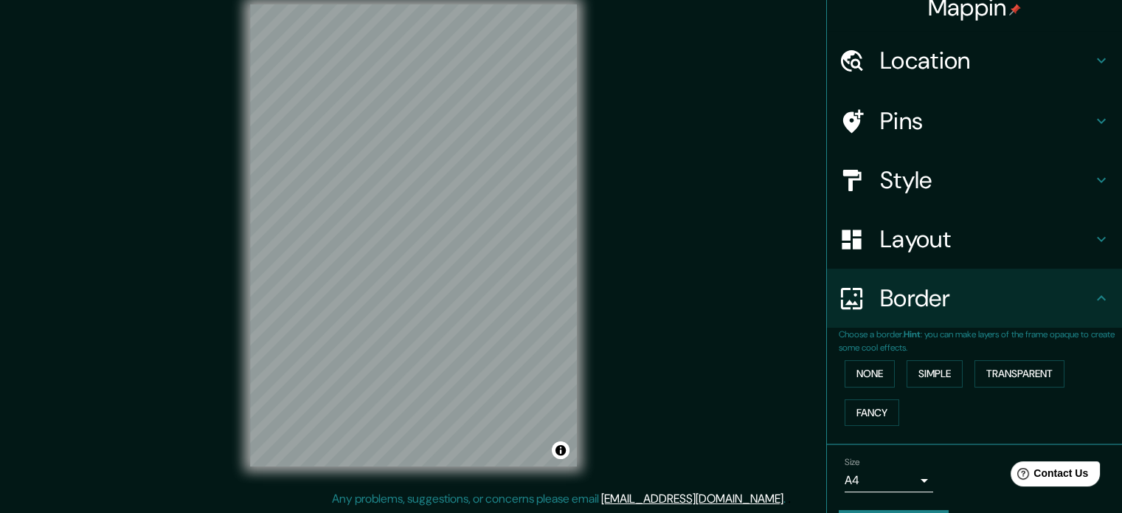
click at [1041, 317] on div "Border" at bounding box center [974, 298] width 295 height 59
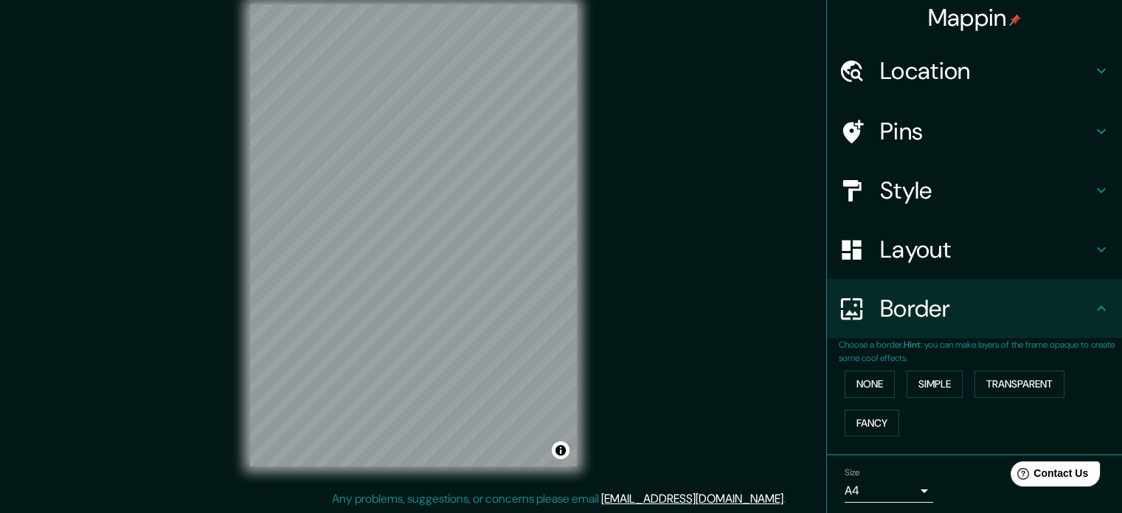
scroll to position [0, 0]
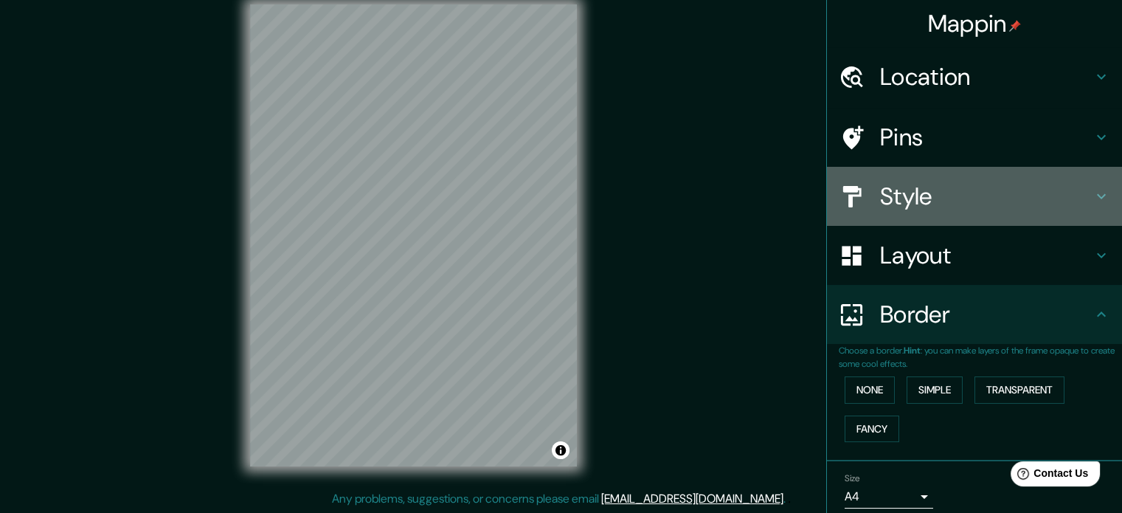
click at [956, 207] on h4 "Style" at bounding box center [986, 197] width 213 height 30
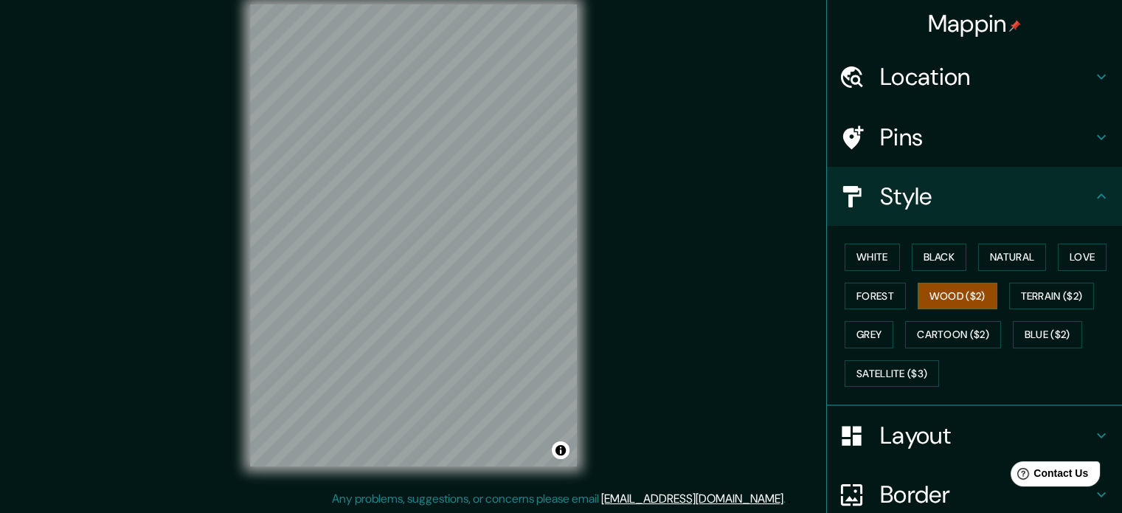
click at [657, 207] on div "Mappin Location [GEOGRAPHIC_DATA], [GEOGRAPHIC_DATA], [GEOGRAPHIC_DATA] Pins St…" at bounding box center [561, 247] width 1122 height 533
click at [654, 281] on div "Mappin Location [GEOGRAPHIC_DATA], [GEOGRAPHIC_DATA], [GEOGRAPHIC_DATA] Pins St…" at bounding box center [561, 247] width 1122 height 533
